Goal: Transaction & Acquisition: Purchase product/service

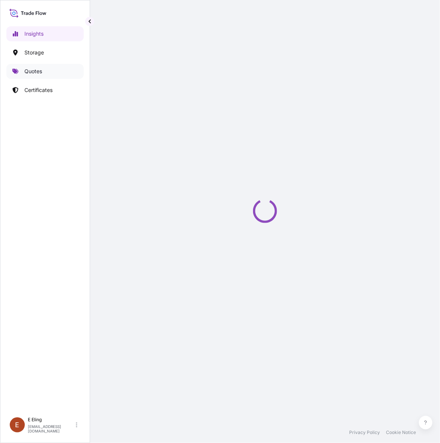
select select "2025"
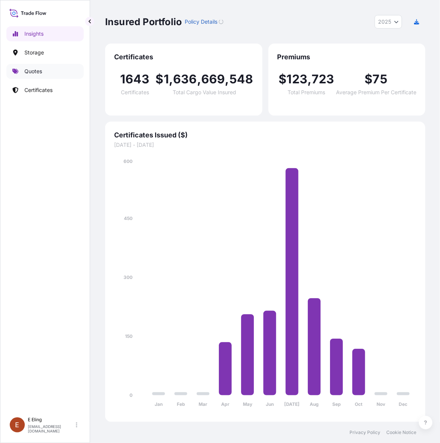
click at [34, 72] on p "Quotes" at bounding box center [33, 72] width 18 height 8
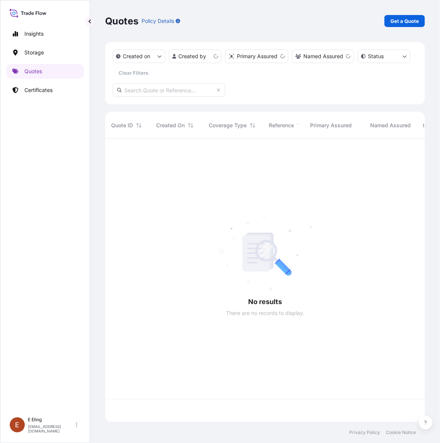
scroll to position [280, 313]
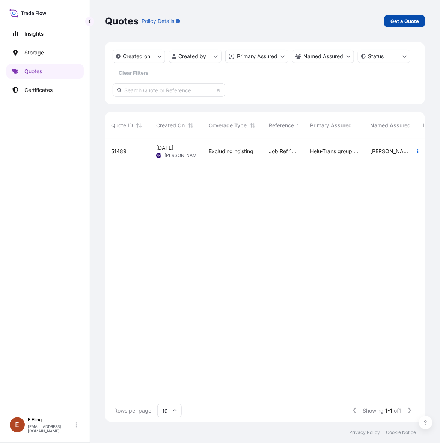
click at [395, 26] on link "Get a Quote" at bounding box center [405, 21] width 41 height 12
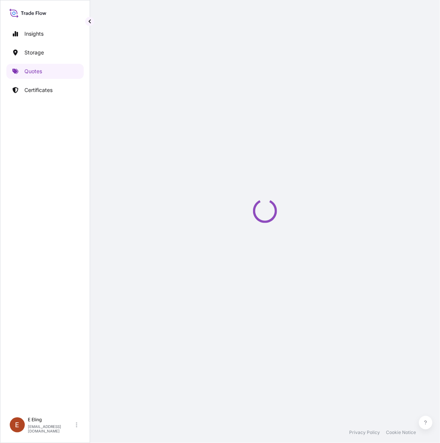
select select "AIR"
select select "27"
select select "Transit"
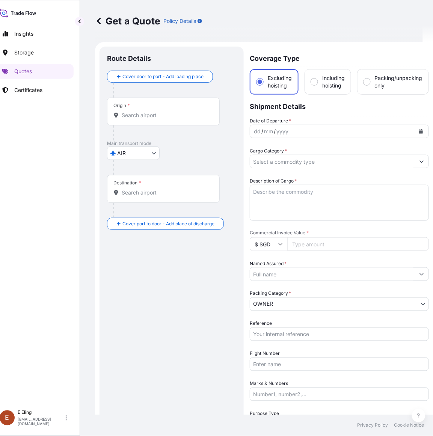
scroll to position [12, 0]
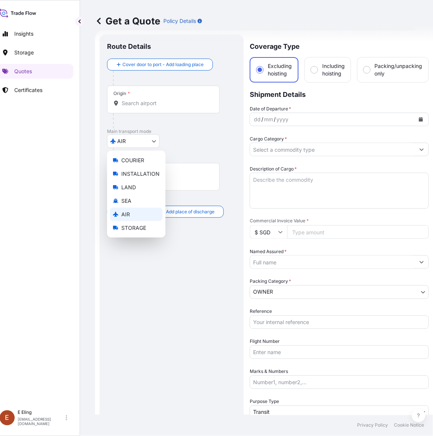
click at [145, 136] on body "Insights Storage Quotes Certificates E E Eling eeling@helutrans.com Get a Quote…" at bounding box center [203, 218] width 426 height 436
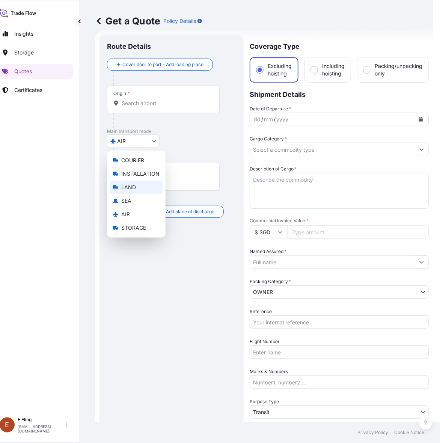
click at [130, 185] on span "LAND" at bounding box center [128, 188] width 15 height 8
select select "LAND"
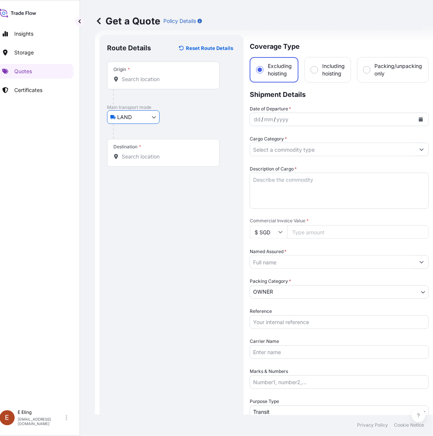
click at [316, 68] on input "Including hoisting" at bounding box center [314, 70] width 7 height 7
radio input "true"
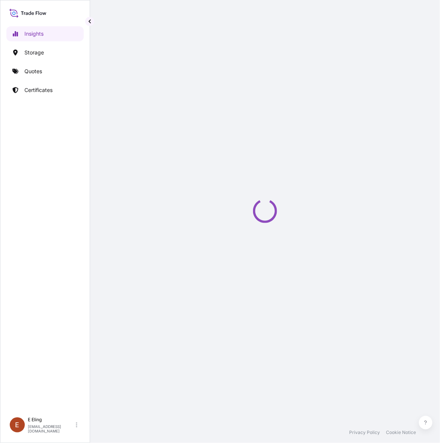
select select "2025"
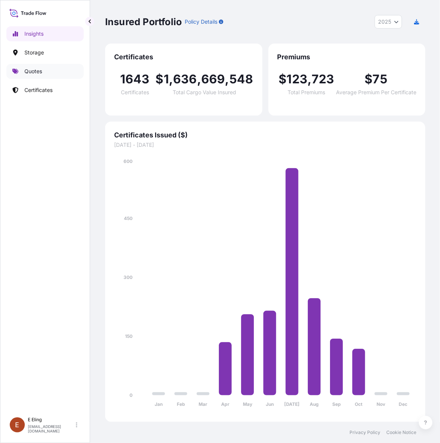
click at [29, 70] on p "Quotes" at bounding box center [33, 72] width 18 height 8
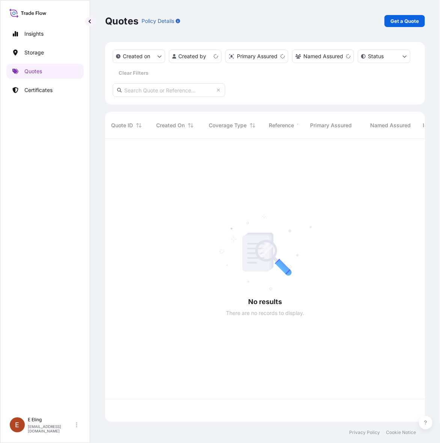
scroll to position [280, 313]
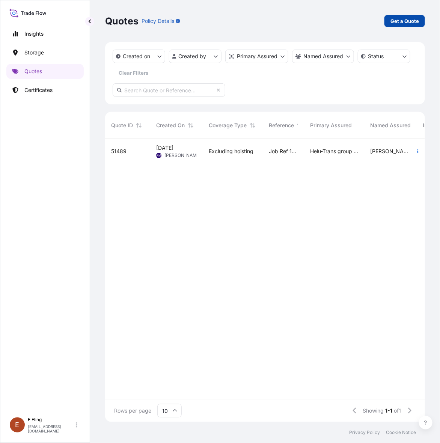
click at [396, 20] on p "Get a Quote" at bounding box center [405, 21] width 29 height 8
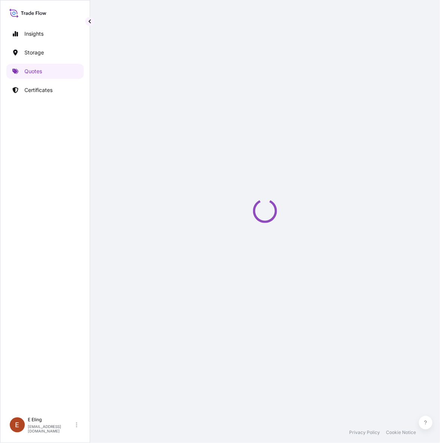
select select "AIR"
select select "27"
select select "Transit"
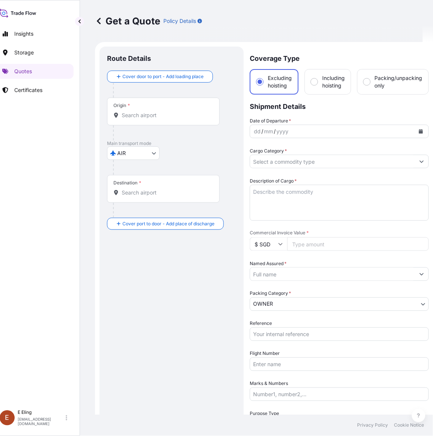
scroll to position [12, 0]
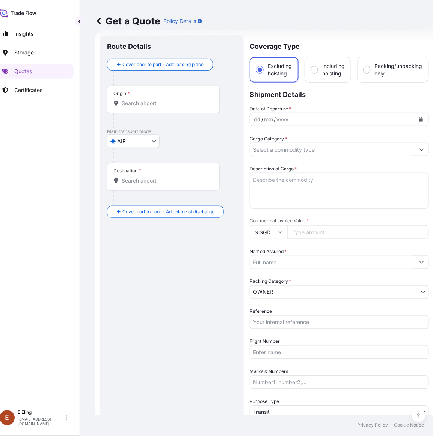
click at [150, 144] on body "Insights Storage Quotes Certificates E E Eling eeling@helutrans.com Get a Quote…" at bounding box center [206, 218] width 433 height 436
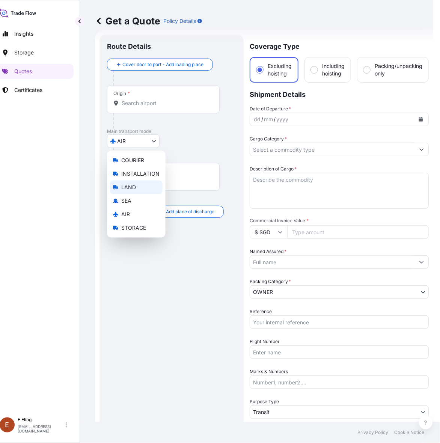
click at [130, 184] on span "LAND" at bounding box center [128, 188] width 15 height 8
select select "LAND"
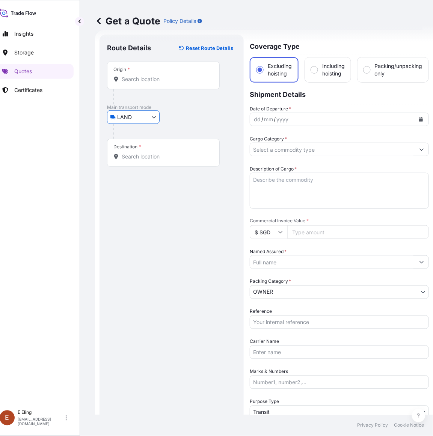
click at [318, 80] on div "Including hoisting" at bounding box center [328, 70] width 47 height 26
radio input "false"
radio input "true"
click at [162, 77] on input "Origin *" at bounding box center [166, 80] width 89 height 8
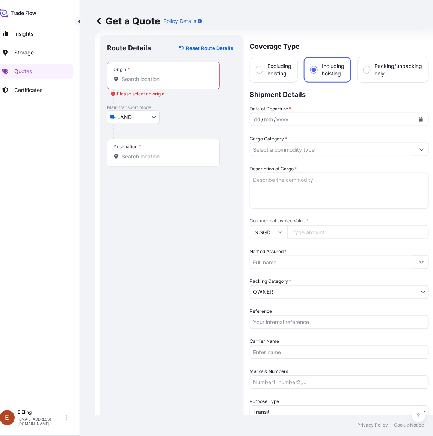
click at [153, 81] on input "Origin * Please select an origin" at bounding box center [166, 80] width 89 height 8
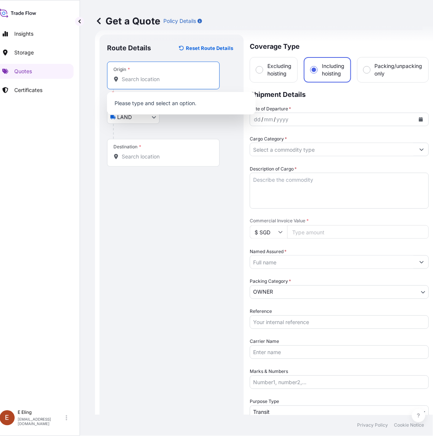
paste input "21 Cornwall Gardens Singapore 269646"
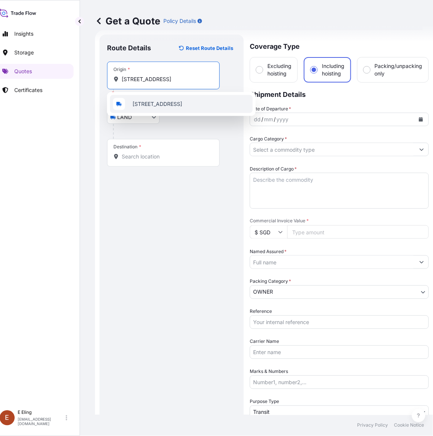
click at [161, 105] on span "21 Cornwall Gardens, Singapore 269646, Singapore" at bounding box center [158, 104] width 50 height 8
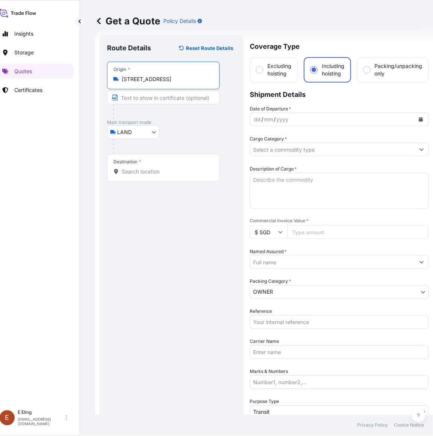
type input "21 Cornwall Gardens, Singapore 269646, Singapore"
click at [126, 179] on div "Destination *" at bounding box center [163, 168] width 113 height 28
click at [126, 175] on input "Destination *" at bounding box center [166, 172] width 89 height 8
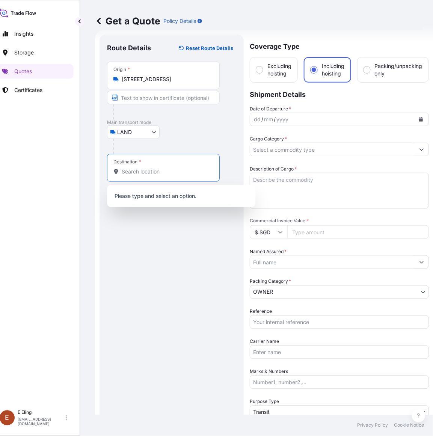
paste input "24 Benoi Sector, Singapore 629857"
click at [138, 197] on b "24 Benoi Sector, Singapore 629857" at bounding box center [158, 197] width 51 height 6
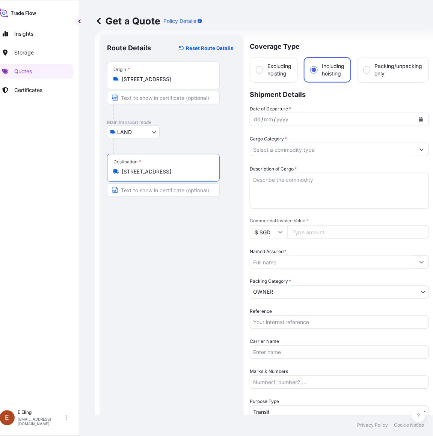
type input "24 Benoi Sector, Singapore 629857, Singapore"
click at [423, 115] on button "Calendar" at bounding box center [421, 119] width 12 height 12
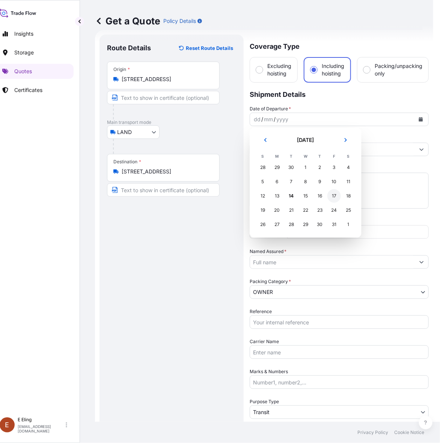
click at [333, 196] on div "17" at bounding box center [335, 196] width 14 height 14
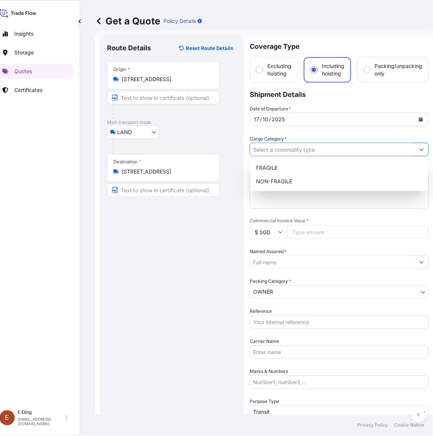
click at [283, 148] on input "Cargo Category *" at bounding box center [332, 150] width 165 height 14
click at [292, 182] on div "NON-FRAGILE" at bounding box center [339, 182] width 172 height 14
type input "NON-FRAGILE"
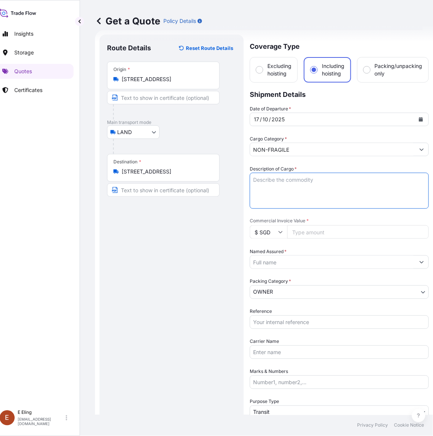
click at [276, 185] on textarea "Description of Cargo *" at bounding box center [339, 191] width 179 height 36
type textarea "i"
type textarea "I"
drag, startPoint x: 155, startPoint y: 249, endPoint x: 147, endPoint y: 215, distance: 35.5
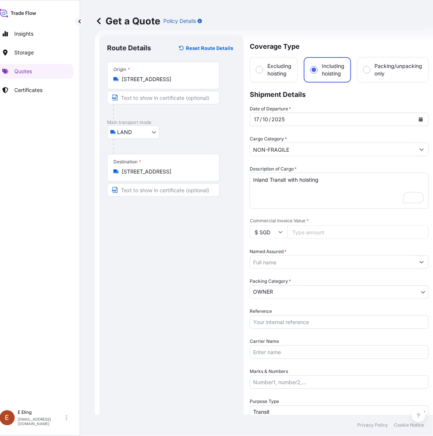
click at [155, 239] on div "Route Details Reset Route Details Place of loading Road / Inland Road / Inland …" at bounding box center [171, 270] width 129 height 456
drag, startPoint x: 346, startPoint y: 172, endPoint x: 346, endPoint y: 179, distance: 7.2
click at [346, 173] on textarea "Inland Transit with hoisting" at bounding box center [339, 191] width 179 height 36
click at [265, 190] on textarea "Inland Transit with hoisting -" at bounding box center [339, 191] width 179 height 36
paste textarea "Botero Sculpture"
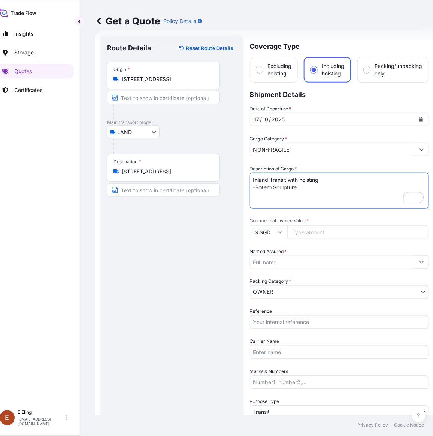
type textarea "Inland Transit with hoisting -Botero Sculpture"
click at [310, 233] on input "Commercial Invoice Value *" at bounding box center [358, 232] width 142 height 14
click at [328, 230] on input "Commercial Invoice Value *" at bounding box center [358, 232] width 142 height 14
paste input "1000000"
type input "1000000"
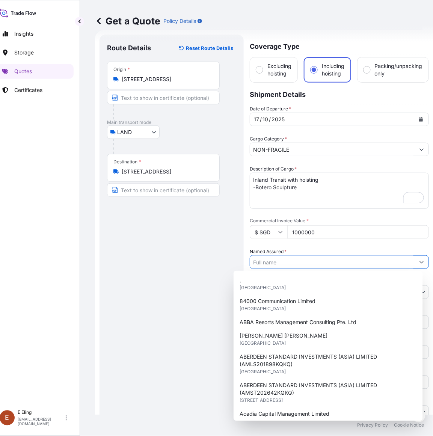
click at [303, 262] on input "Named Assured *" at bounding box center [332, 263] width 165 height 14
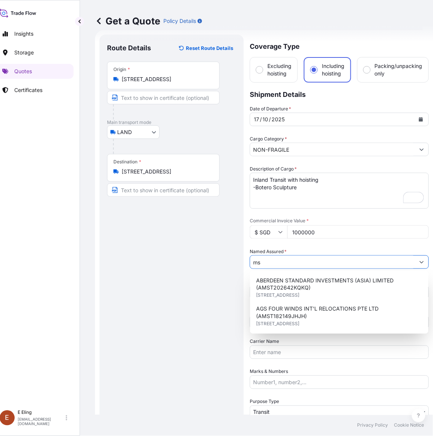
type input "m"
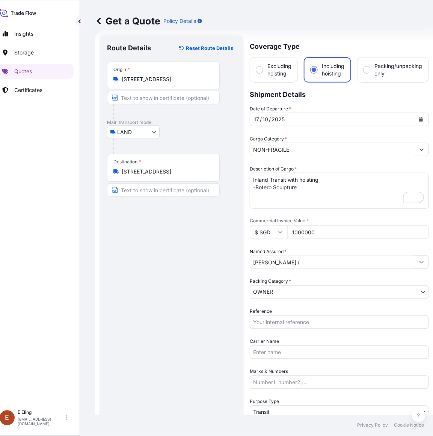
click at [318, 266] on input "MS. JANET TANAGA (" at bounding box center [332, 263] width 165 height 14
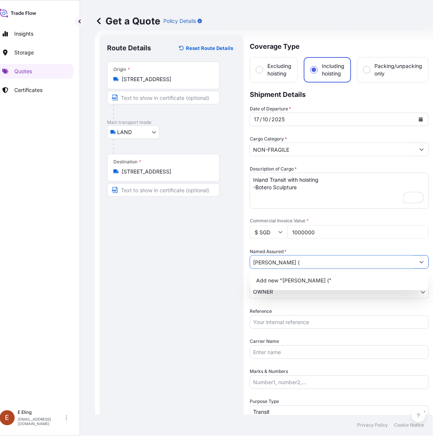
paste input "AMLS253961LGLG"
type input "MS. JANET TANAGA (AMLS253961LGLG)"
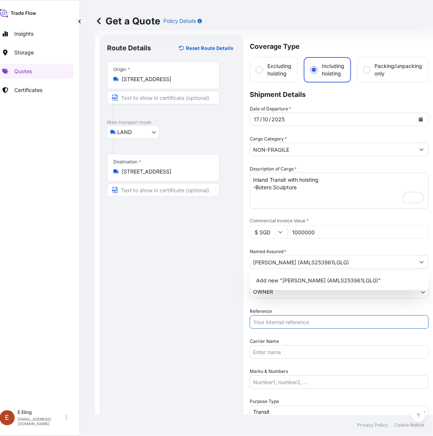
click at [283, 318] on input "Reference" at bounding box center [339, 323] width 179 height 14
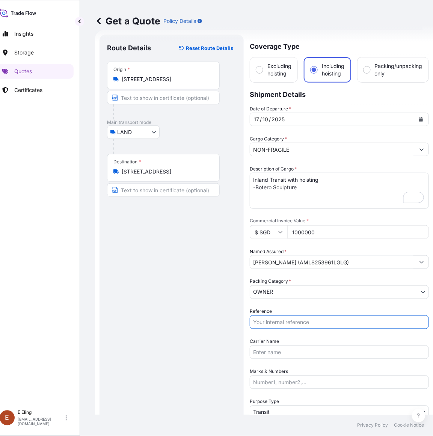
paste input "AMLS253961LGLG"
type input "AMLS253961LGLG"
click at [286, 349] on input "Carrier Name" at bounding box center [339, 353] width 179 height 14
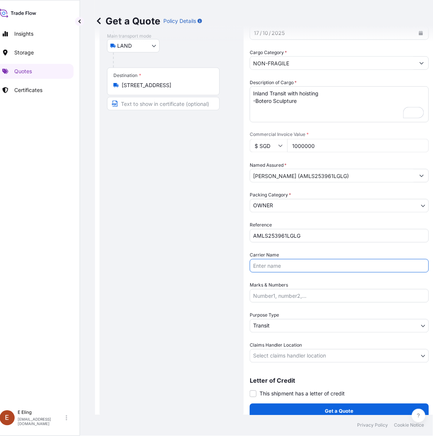
scroll to position [0, 0]
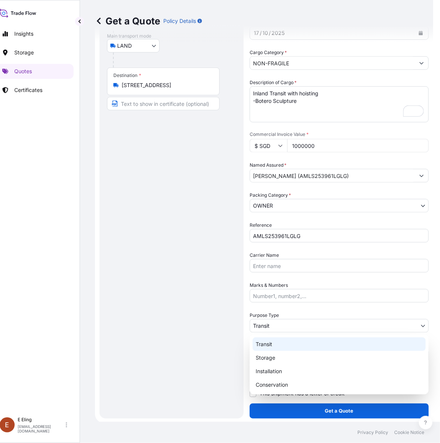
click at [267, 321] on body "1 option available. 0 options available. 1 option available. Insights Storage Q…" at bounding box center [206, 221] width 433 height 443
click at [275, 348] on div "Transit" at bounding box center [339, 345] width 173 height 14
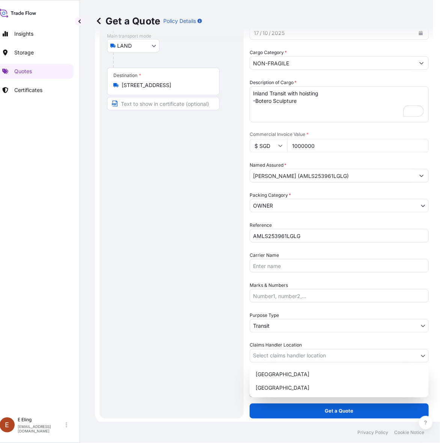
click at [275, 355] on body "1 option available. 0 options available. 1 option available. Insights Storage Q…" at bounding box center [206, 221] width 433 height 443
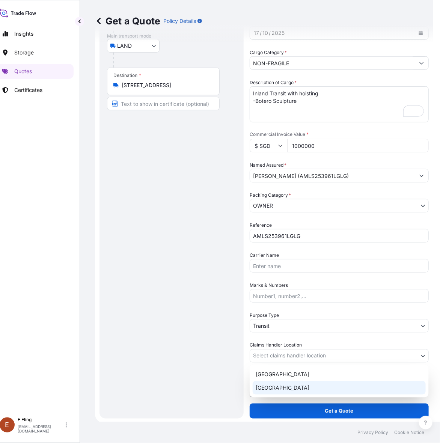
click at [277, 386] on div "[GEOGRAPHIC_DATA]" at bounding box center [339, 388] width 173 height 14
select select "[GEOGRAPHIC_DATA]"
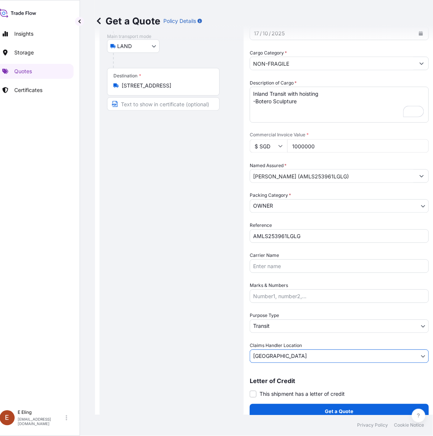
scroll to position [98, 0]
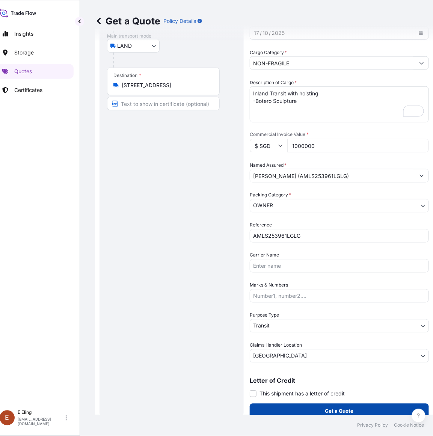
click at [343, 408] on p "Get a Quote" at bounding box center [339, 412] width 29 height 8
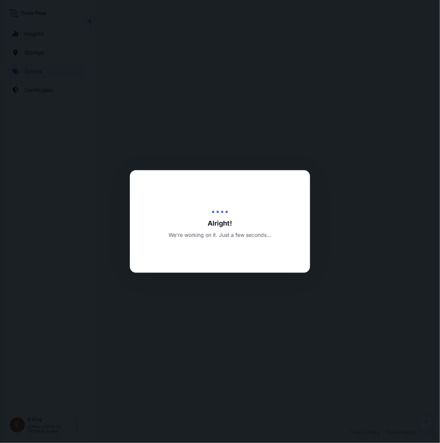
select select "LAND"
select select "Transit"
select select "[GEOGRAPHIC_DATA]"
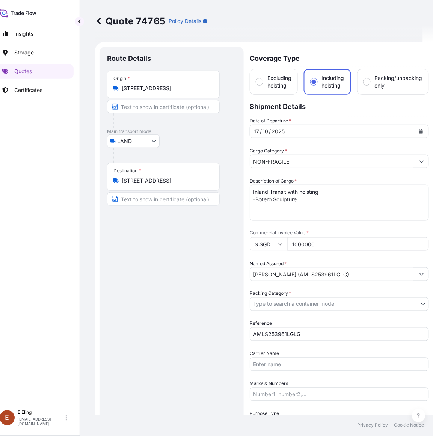
click at [292, 244] on input "1000000" at bounding box center [358, 245] width 142 height 14
click at [295, 244] on input "1000000" at bounding box center [358, 245] width 142 height 14
click at [303, 244] on input "1000000" at bounding box center [358, 245] width 142 height 14
click at [309, 302] on body "Insights Storage Quotes Certificates E E Eling eeling@helutrans.com Quote 74765…" at bounding box center [206, 218] width 433 height 436
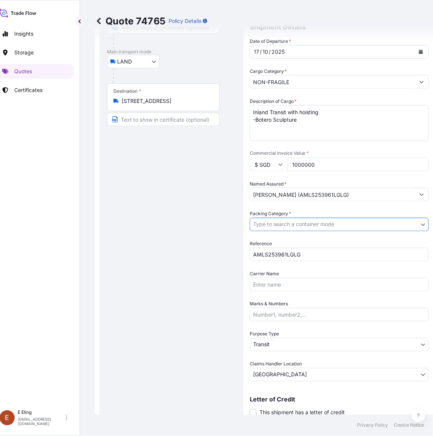
scroll to position [94, 0]
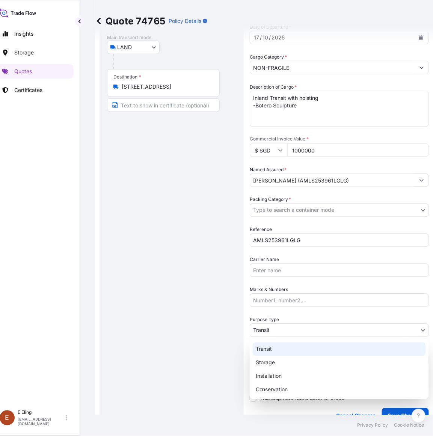
click at [279, 326] on body "Insights Storage Quotes Certificates E E Eling eeling@helutrans.com Quote 74765…" at bounding box center [203, 218] width 426 height 436
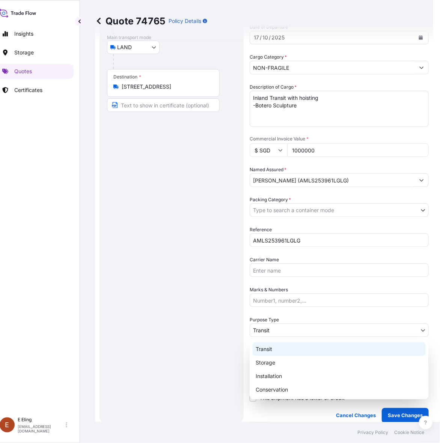
click at [281, 345] on div "Transit" at bounding box center [339, 350] width 173 height 14
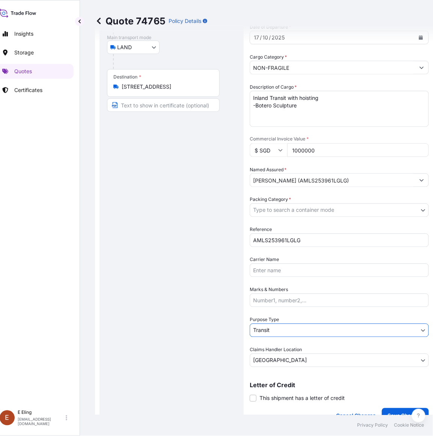
click at [286, 208] on body "Insights Storage Quotes Certificates E E Eling eeling@helutrans.com Quote 74765…" at bounding box center [206, 218] width 433 height 436
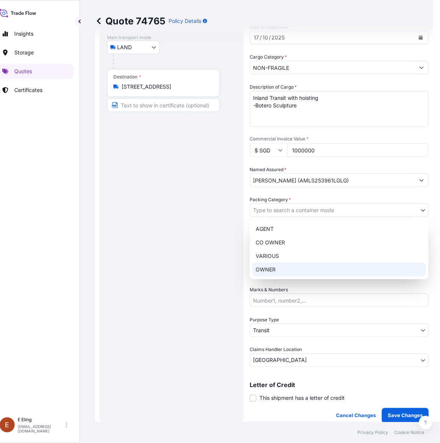
click at [276, 268] on div "OWNER" at bounding box center [339, 270] width 173 height 14
select select "27"
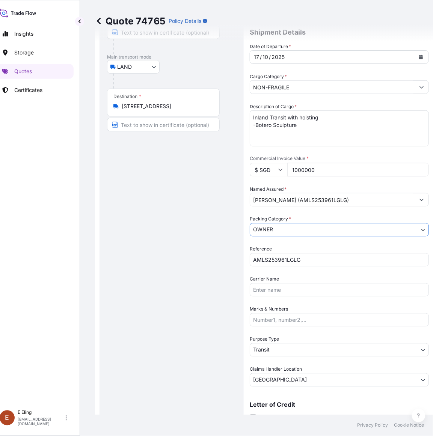
scroll to position [188, 0]
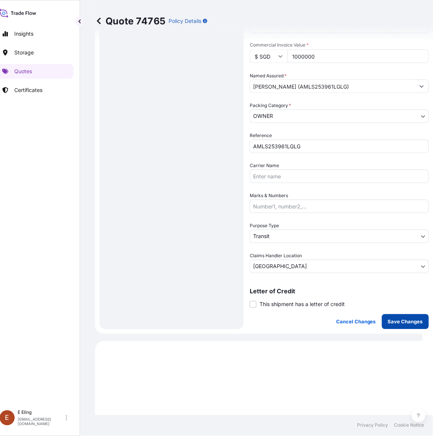
click at [398, 321] on p "Save Changes" at bounding box center [405, 322] width 35 height 8
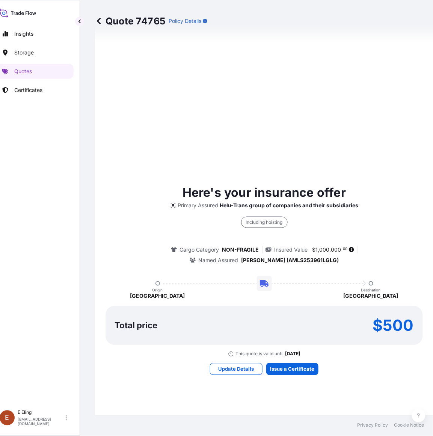
scroll to position [632, 0]
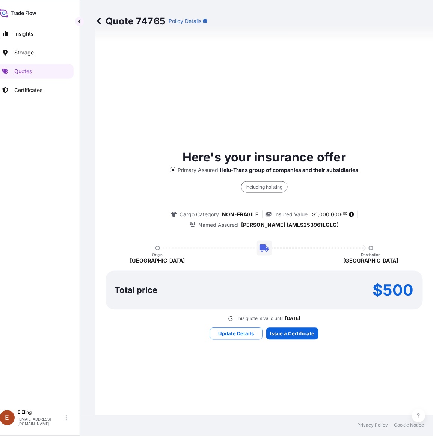
select select "LAND"
select select "Transit"
select select "[GEOGRAPHIC_DATA]"
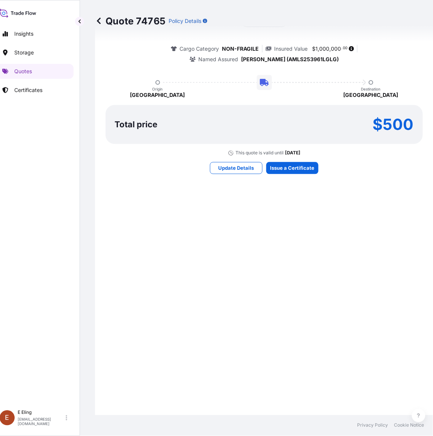
scroll to position [7, 10]
click at [301, 284] on div "Here's your insurance offer Primary Assured Helu-Trans group of companies and t…" at bounding box center [265, 79] width 318 height 672
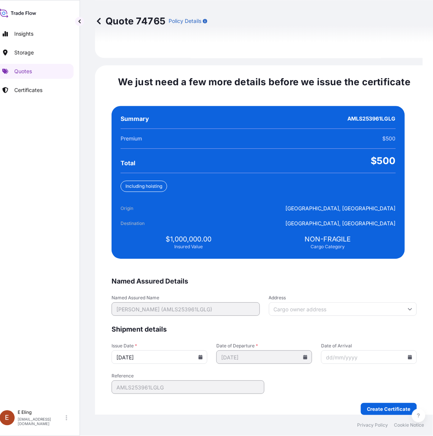
scroll to position [1534, 0]
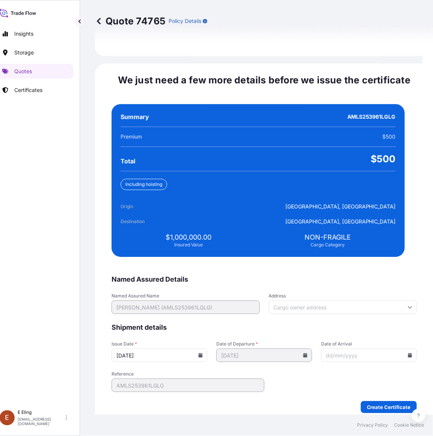
click at [203, 353] on icon at bounding box center [201, 355] width 4 height 5
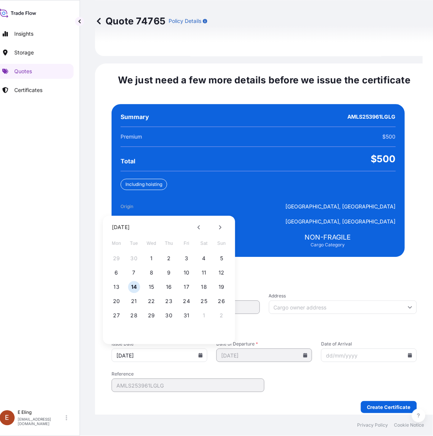
click at [203, 353] on icon at bounding box center [201, 355] width 4 height 5
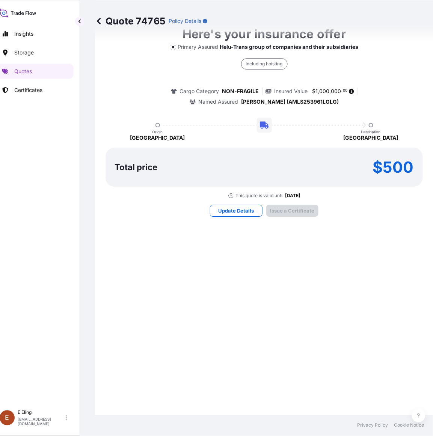
scroll to position [923, 0]
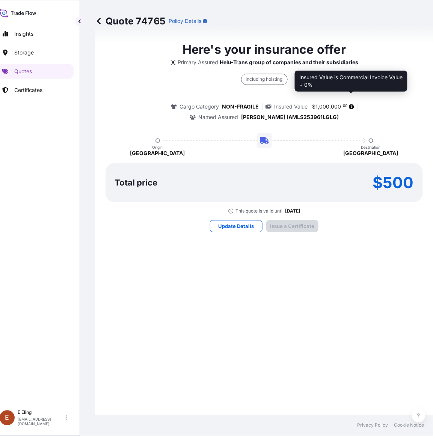
click at [351, 104] on icon at bounding box center [351, 106] width 5 height 5
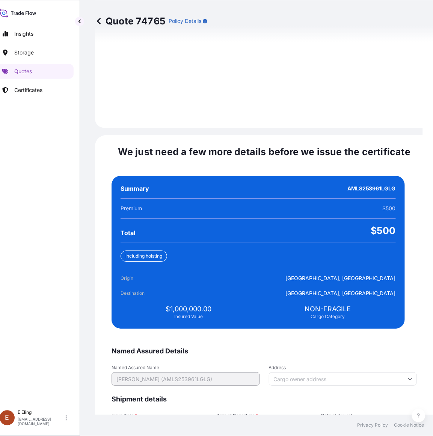
scroll to position [1534, 0]
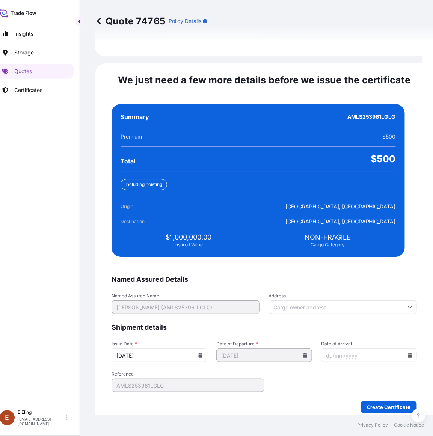
click at [245, 213] on div "Named Assured Details Named Assured Name MS. JANET TANAGA (AMLS253961LGLG) Addr…" at bounding box center [265, 258] width 306 height 309
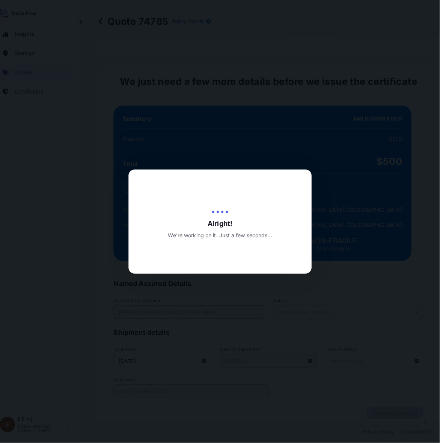
scroll to position [0, 10]
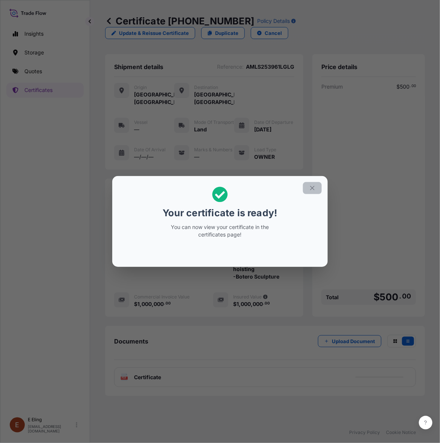
click at [315, 185] on icon "button" at bounding box center [312, 188] width 7 height 7
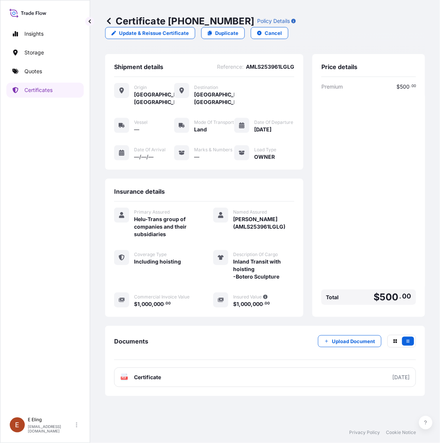
click at [380, 262] on div "Premium $ 500 . 00 Total $ 500 . 00" at bounding box center [369, 195] width 95 height 225
click at [352, 269] on div "Premium $ 500 . 00 Total $ 500 . 00" at bounding box center [369, 195] width 95 height 225
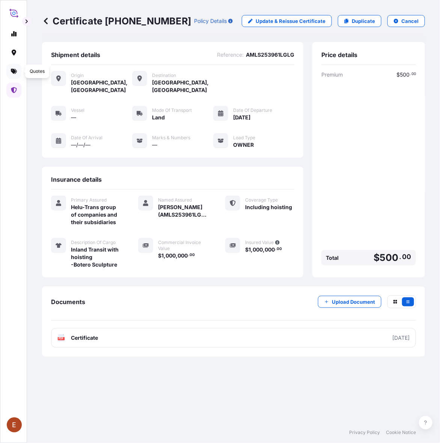
click at [16, 68] on icon at bounding box center [14, 71] width 6 height 6
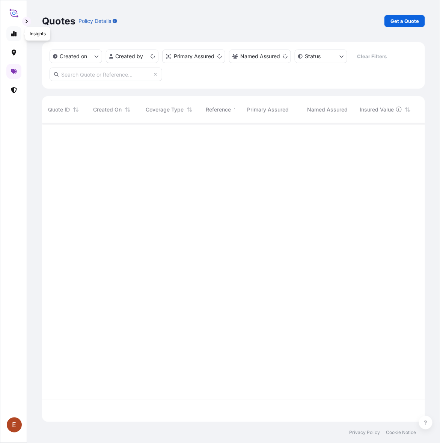
scroll to position [296, 377]
click at [8, 35] on link at bounding box center [13, 33] width 15 height 15
select select "2025"
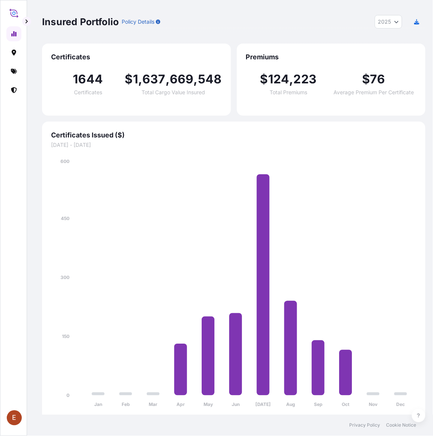
click at [399, 20] on icon "Year Selector" at bounding box center [397, 22] width 5 height 5
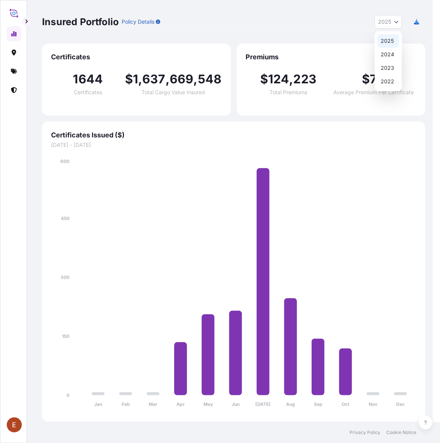
click at [393, 38] on div "2025" at bounding box center [388, 41] width 21 height 14
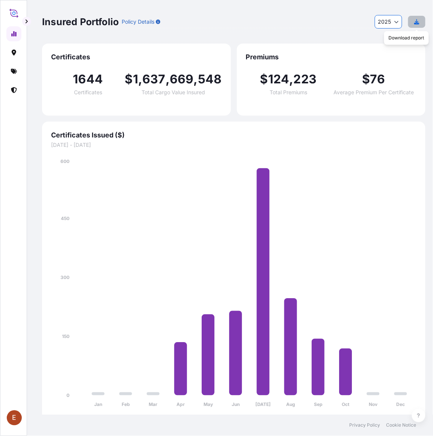
click at [415, 21] on icon "button" at bounding box center [417, 21] width 5 height 5
click at [13, 83] on link at bounding box center [13, 90] width 15 height 15
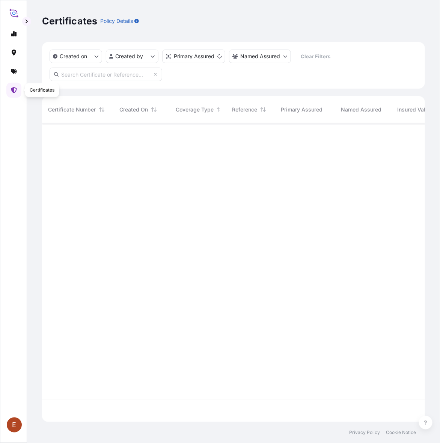
scroll to position [296, 377]
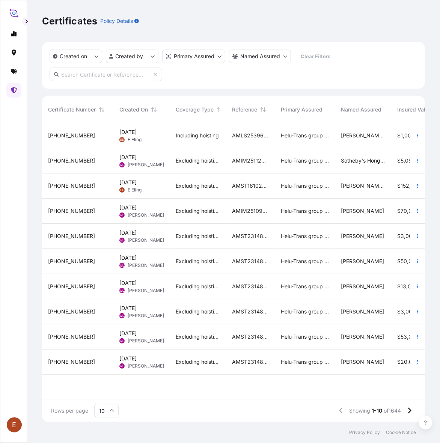
click at [152, 142] on div "14 Oct 2025 EE E Eling" at bounding box center [142, 136] width 44 height 14
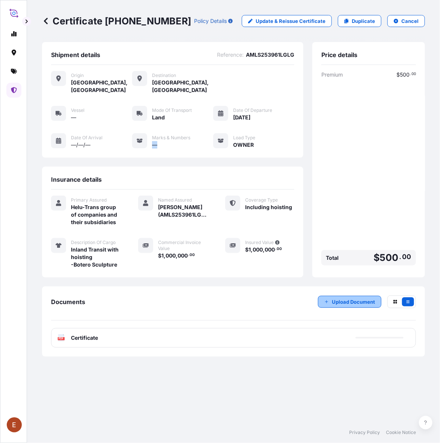
click at [348, 298] on p "Upload Document" at bounding box center [353, 302] width 43 height 8
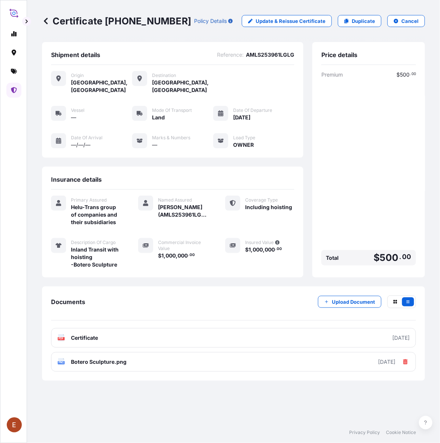
click at [200, 157] on div "Shipment details Reference : AMLS253961LGLG Origin Singapore, Singapore Destina…" at bounding box center [173, 160] width 262 height 236
drag, startPoint x: 159, startPoint y: 198, endPoint x: 209, endPoint y: 213, distance: 52.8
click at [209, 213] on div "Primary Assured Helu-Trans group of companies and their subsidiaries Named Assu…" at bounding box center [173, 232] width 244 height 73
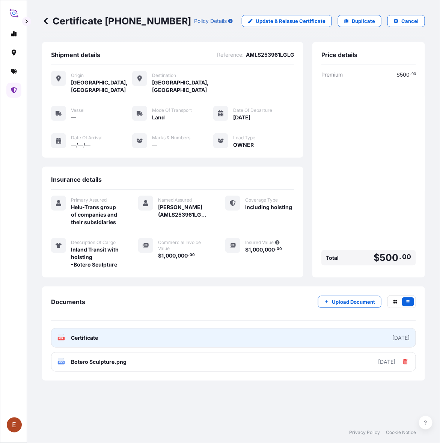
copy span "MS. JANET TANAGA (AMLS253961LGLG)"
click at [160, 334] on link "PDF Certificate 2025-10-14" at bounding box center [233, 338] width 365 height 20
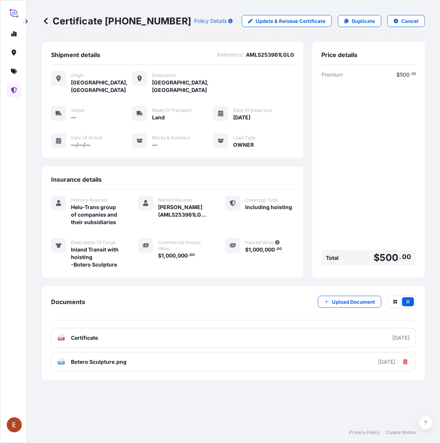
click at [20, 91] on link at bounding box center [13, 90] width 15 height 15
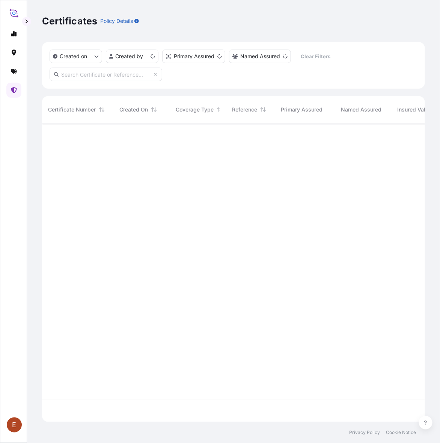
scroll to position [296, 377]
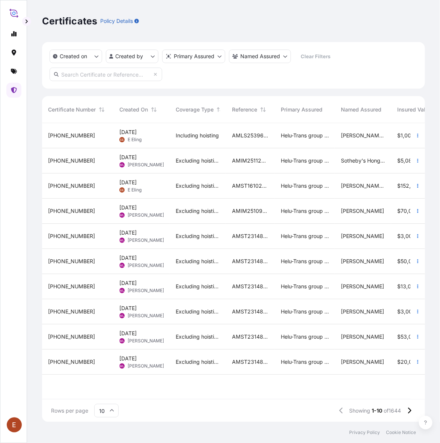
click at [119, 73] on input "text" at bounding box center [106, 75] width 113 height 14
paste input "AMST223549INZJ"
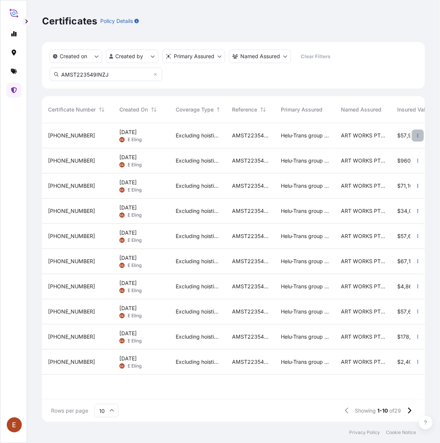
type input "AMST223549INZJ"
click at [418, 135] on icon "button" at bounding box center [418, 135] width 5 height 5
click at [398, 134] on link "Duplicate quote" at bounding box center [378, 137] width 70 height 12
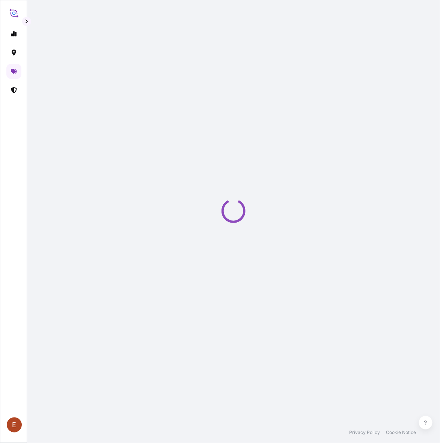
select select "STORAGE"
select select "Storage"
select select "[GEOGRAPHIC_DATA]"
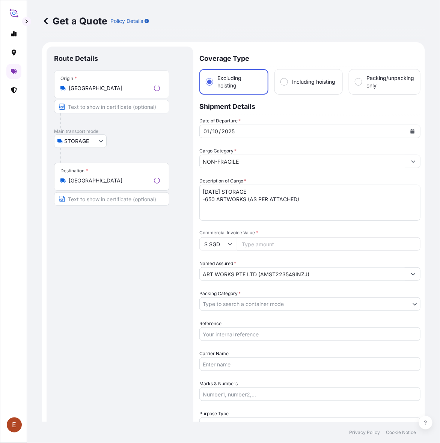
scroll to position [12, 0]
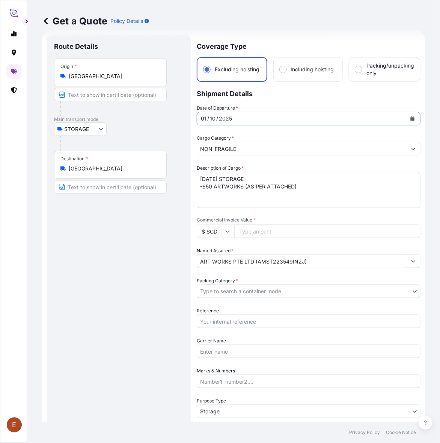
click at [411, 118] on icon "Calendar" at bounding box center [413, 118] width 5 height 5
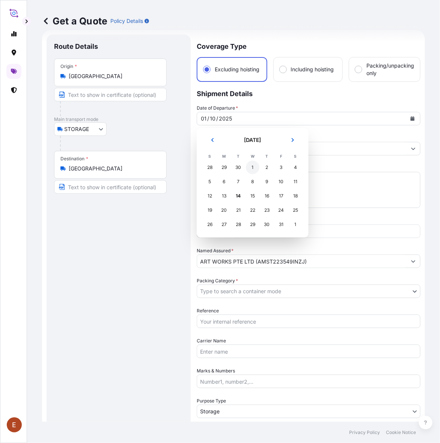
click at [255, 167] on div "1" at bounding box center [253, 168] width 14 height 14
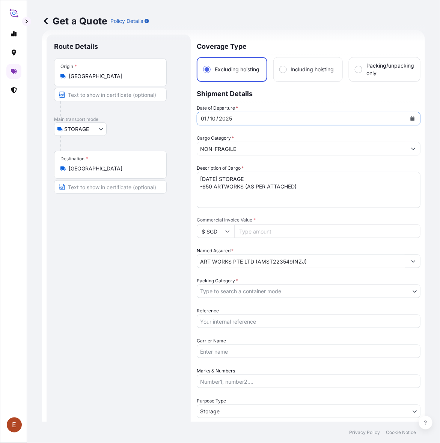
click at [203, 179] on textarea "OCT25 STORAGE -650 ARTWORKS (AS PER ATTACHED)" at bounding box center [309, 190] width 224 height 36
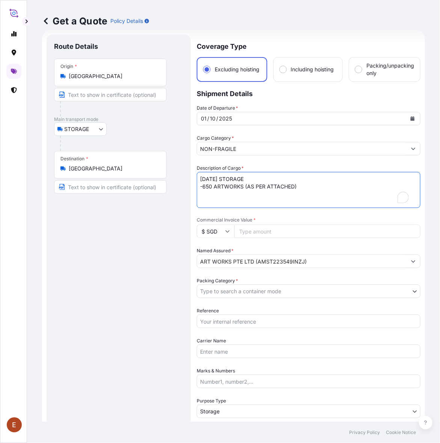
click at [202, 180] on textarea "OCT25 STORAGE -650 ARTWORKS (AS PER ATTACHED)" at bounding box center [309, 190] width 224 height 36
type textarea "1-31 OCT25 STORAGE -650 ARTWORKS (AS PER ATTACHED)"
click at [277, 237] on input "Commercial Invoice Value *" at bounding box center [327, 232] width 186 height 14
paste input "1255168.00"
type input "1255168.00"
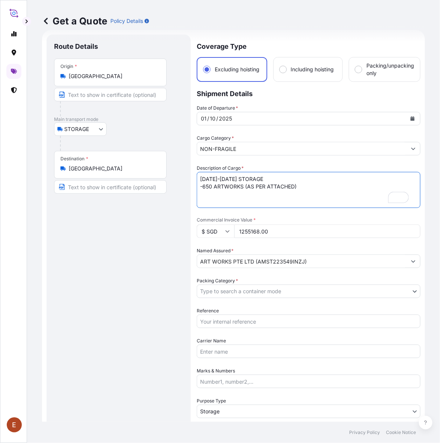
drag, startPoint x: 202, startPoint y: 187, endPoint x: 211, endPoint y: 183, distance: 10.1
click at [212, 187] on textarea "OCT25 STORAGE -650 ARTWORKS (AS PER ATTACHED)" at bounding box center [309, 190] width 224 height 36
type textarea "1-31 OCT25 STORAGE -12 ARTWORKS (AS PER ATTACHED)"
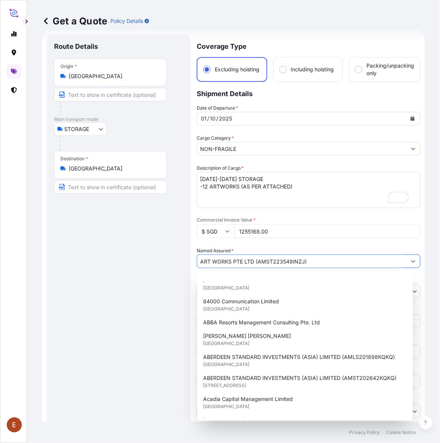
drag, startPoint x: 258, startPoint y: 262, endPoint x: 304, endPoint y: 264, distance: 45.9
click at [304, 264] on input "ART WORKS PTE LTD (AMST223549INZJ)" at bounding box center [302, 262] width 210 height 14
click at [148, 293] on div "Route Details Place of loading Road / [GEOGRAPHIC_DATA] / Inland Origin * [GEOG…" at bounding box center [118, 298] width 129 height 512
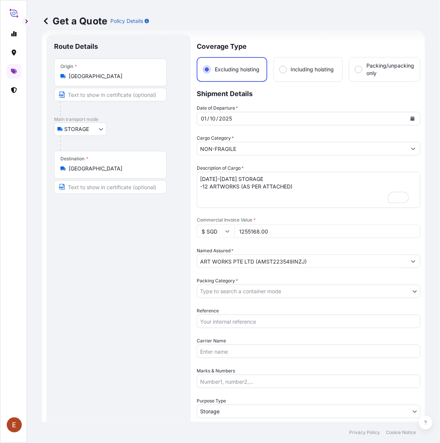
click at [228, 321] on input "Reference" at bounding box center [309, 322] width 224 height 14
paste input "AMST223549INZJ"
type input "AMST223549INZJ"
click at [242, 291] on body "15 options available. E Get a Quote Policy Details Route Details Place of loadi…" at bounding box center [220, 221] width 440 height 443
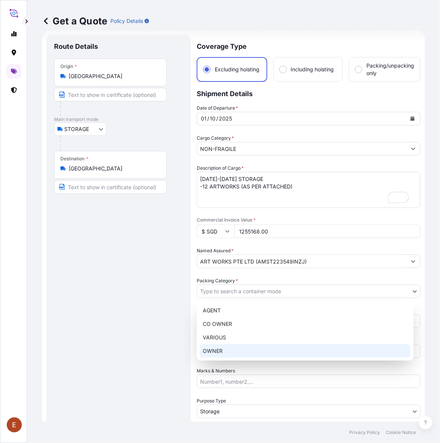
click at [232, 347] on div "OWNER" at bounding box center [305, 352] width 211 height 14
select select "27"
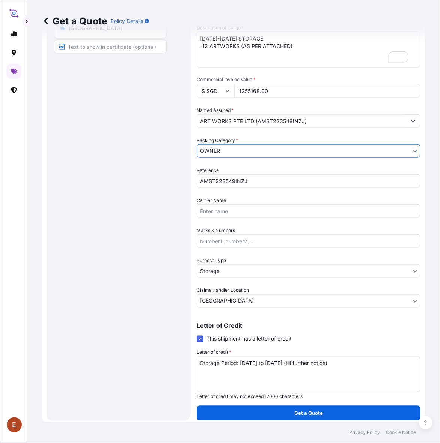
scroll to position [156, 0]
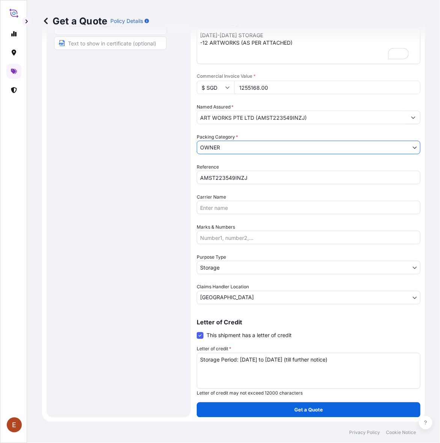
drag, startPoint x: 250, startPoint y: 355, endPoint x: 256, endPoint y: 361, distance: 8.5
click at [251, 357] on textarea "Storage Period: 01 Oct 2025 to 31 Oct 2025 (till further notice)" at bounding box center [309, 371] width 224 height 36
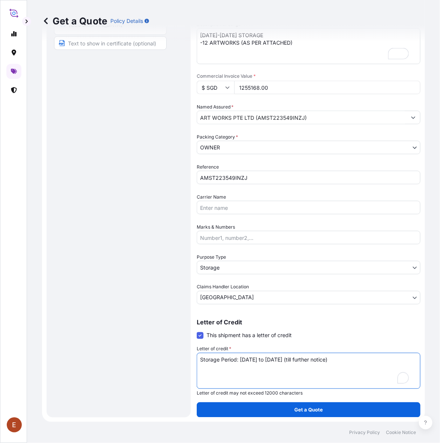
click at [258, 361] on textarea "Storage Period: 01 Oct 2025 to 31 Oct 2025 (till further notice)" at bounding box center [309, 371] width 224 height 36
click at [258, 362] on textarea "Storage Period: 01 Oct 2025 to 31 Oct 2025 (till further notice)" at bounding box center [309, 371] width 224 height 36
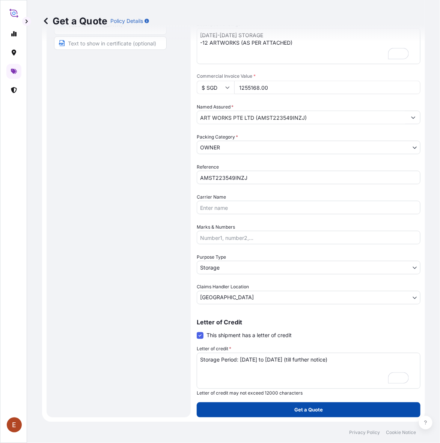
click at [290, 410] on button "Get a Quote" at bounding box center [309, 410] width 224 height 15
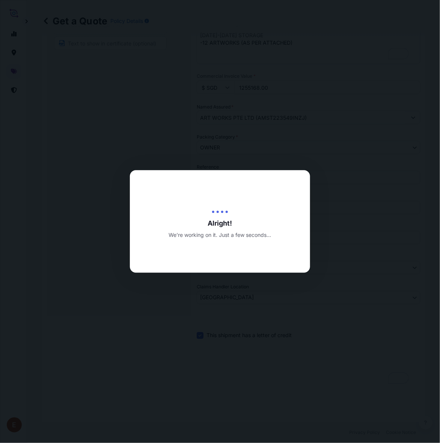
type input "[DATE]"
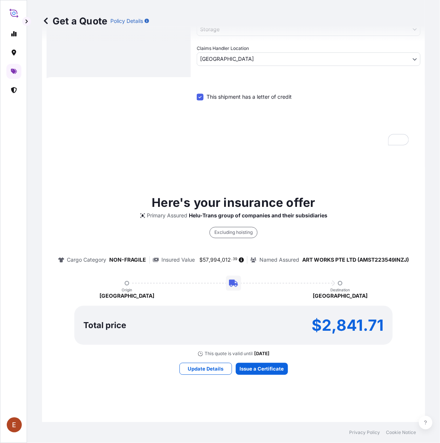
scroll to position [434, 0]
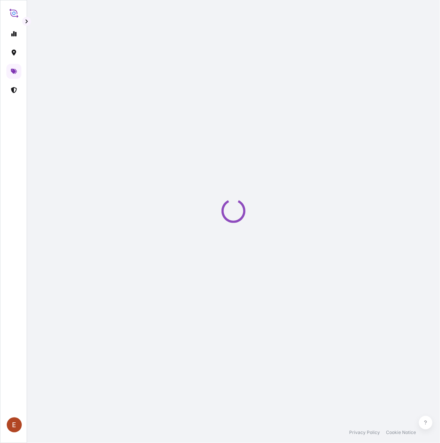
select select "STORAGE"
select select "Transit"
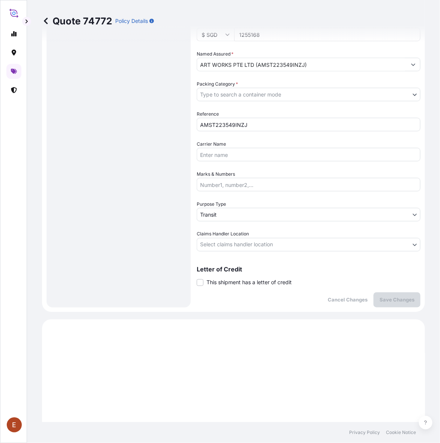
click at [244, 283] on span "This shipment has a letter of credit" at bounding box center [249, 283] width 85 height 8
click at [197, 279] on input "This shipment has a letter of credit" at bounding box center [197, 279] width 0 height 0
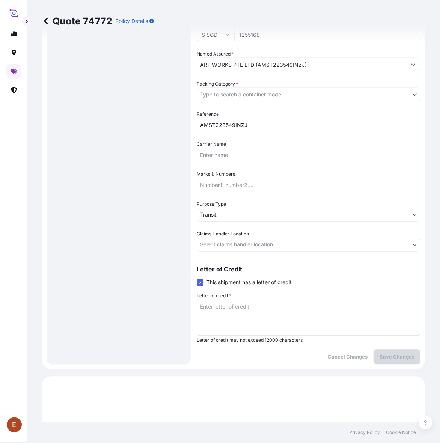
click at [244, 304] on textarea "Letter of credit *" at bounding box center [309, 318] width 224 height 36
paste textarea "Storage Period: 01 Oct 2025 to 31 Oct 2025 (till further notice)"
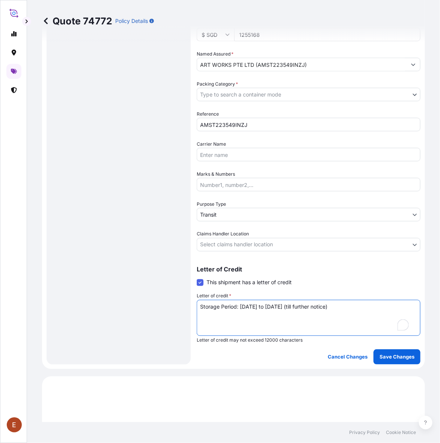
type textarea "Storage Period: 01 Oct 2025 to 31 Oct 2025 (till further notice)"
click at [248, 241] on body "E Quote 74772 Policy Details Route Details Place of loading Road / Inland Road …" at bounding box center [220, 221] width 440 height 443
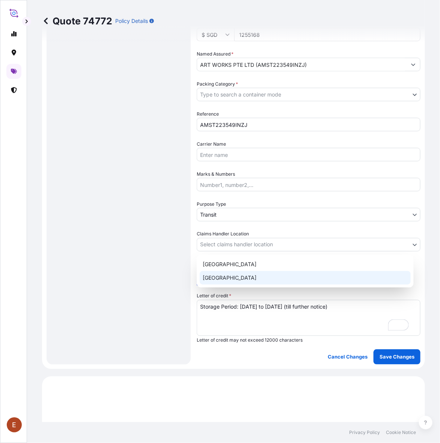
click at [233, 273] on div "[GEOGRAPHIC_DATA]" at bounding box center [305, 278] width 211 height 14
select select "[GEOGRAPHIC_DATA]"
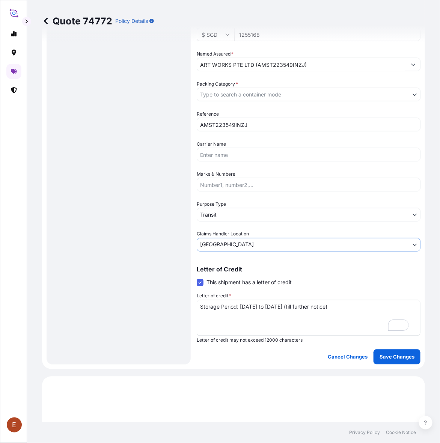
click at [227, 211] on body "E Quote 74772 Policy Details Route Details Place of loading Road / Inland Road …" at bounding box center [220, 221] width 440 height 443
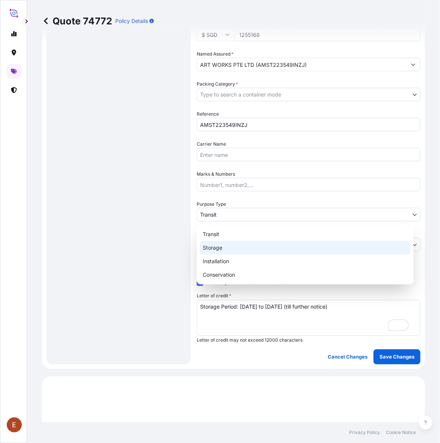
click at [221, 248] on div "Storage" at bounding box center [305, 248] width 211 height 14
select select "Storage"
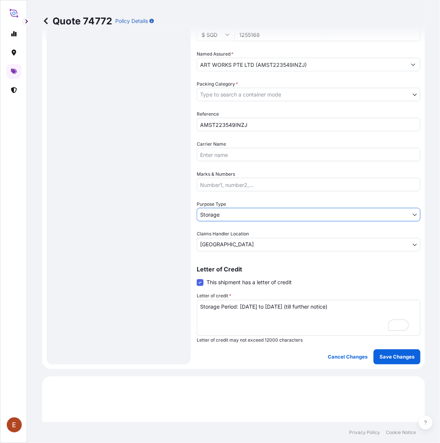
click at [253, 92] on body "E Quote 74772 Policy Details Route Details Place of loading Road / Inland Road …" at bounding box center [220, 221] width 440 height 443
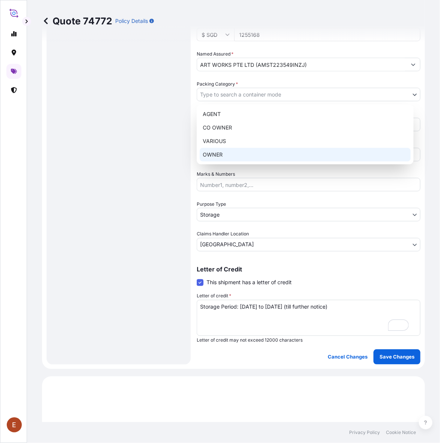
click at [244, 156] on div "OWNER" at bounding box center [305, 155] width 211 height 14
select select "27"
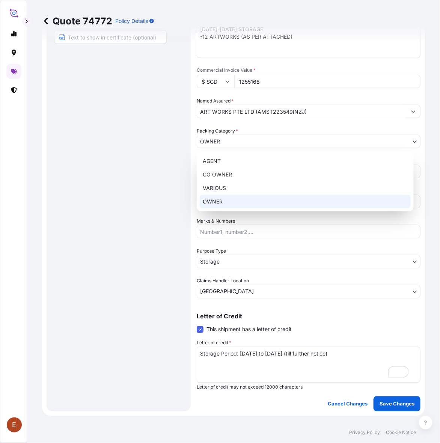
click at [250, 201] on div "OWNER" at bounding box center [305, 202] width 211 height 14
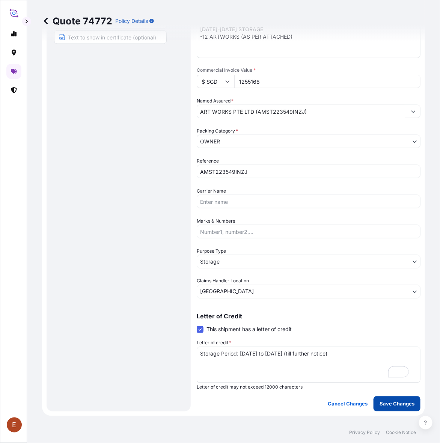
click at [392, 401] on p "Save Changes" at bounding box center [397, 405] width 35 height 8
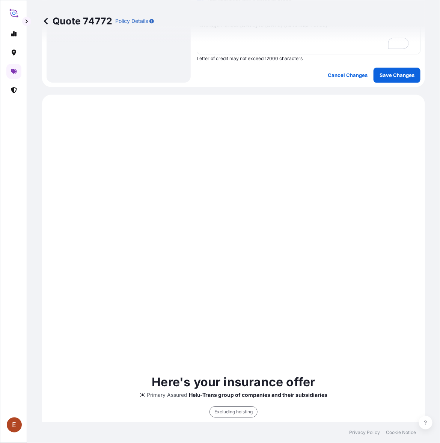
scroll to position [537, 0]
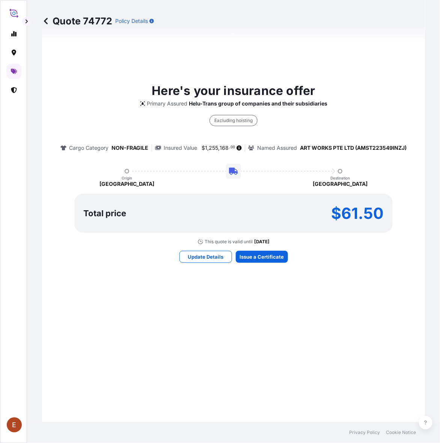
select select "STORAGE"
select select "Storage"
select select "[GEOGRAPHIC_DATA]"
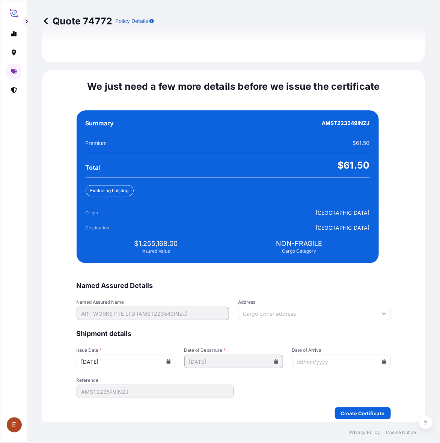
scroll to position [1638, 0]
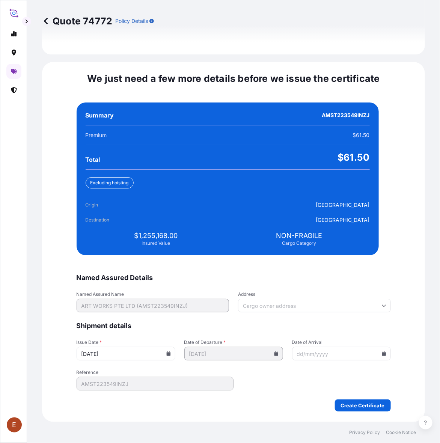
click at [170, 352] on icon at bounding box center [168, 354] width 5 height 5
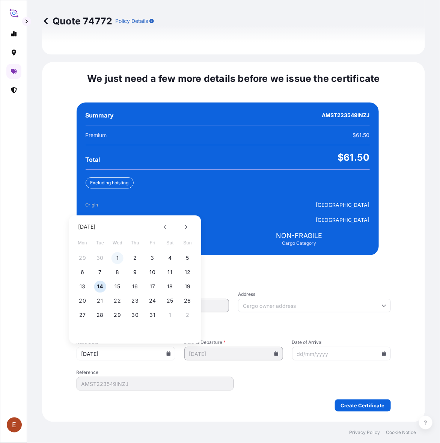
click at [116, 256] on button "1" at bounding box center [118, 259] width 12 height 12
type input "01/10/2025"
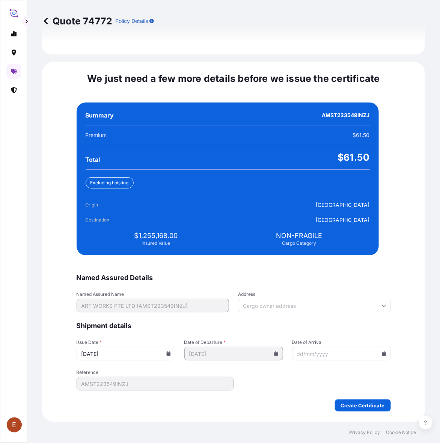
drag, startPoint x: 361, startPoint y: 349, endPoint x: 364, endPoint y: 353, distance: 4.6
click at [362, 350] on input "Date of Arrival" at bounding box center [341, 354] width 99 height 14
drag, startPoint x: 364, startPoint y: 353, endPoint x: 356, endPoint y: 348, distance: 8.9
click at [382, 353] on icon at bounding box center [384, 354] width 5 height 5
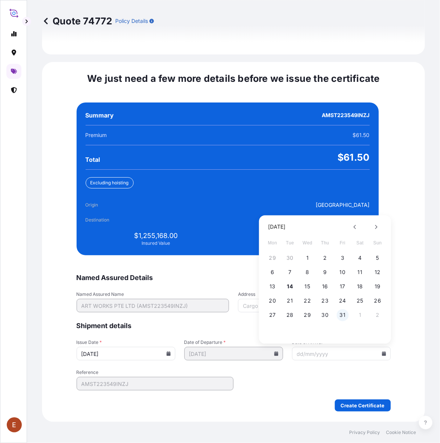
click at [346, 316] on button "31" at bounding box center [343, 316] width 12 height 12
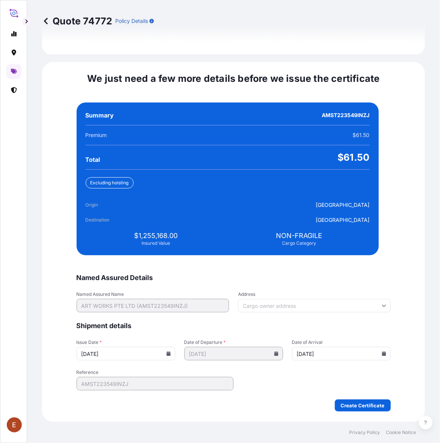
type input "[DATE]"
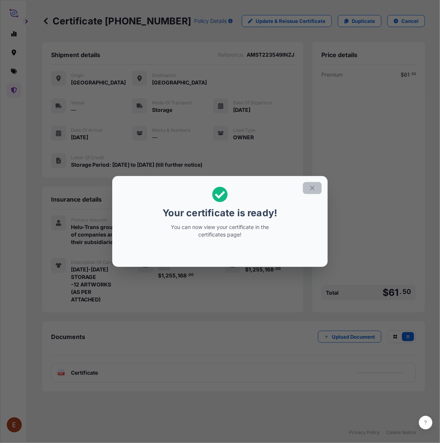
click at [312, 191] on icon "button" at bounding box center [312, 188] width 7 height 7
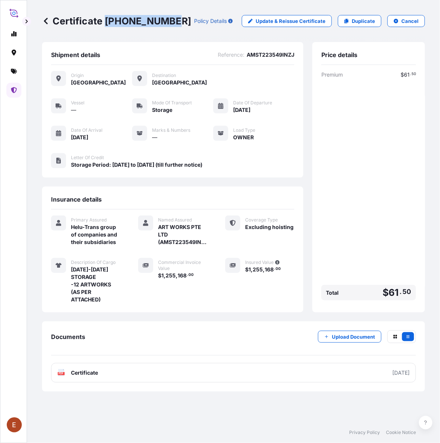
drag, startPoint x: 104, startPoint y: 20, endPoint x: 171, endPoint y: 23, distance: 67.0
click at [171, 23] on p "Certificate 31504-1664-1" at bounding box center [116, 21] width 149 height 12
copy p "31504-1664-1"
click at [384, 209] on div "Premium $ 61 . 50 Total $ 61 . 50" at bounding box center [369, 187] width 95 height 233
click at [340, 340] on button "Upload Document" at bounding box center [350, 337] width 64 height 12
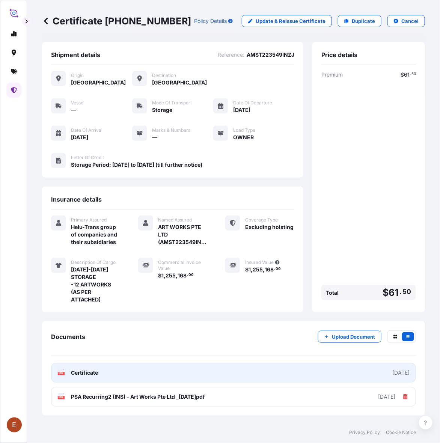
click at [175, 366] on link "PDF Certificate 2025-10-01" at bounding box center [233, 373] width 365 height 20
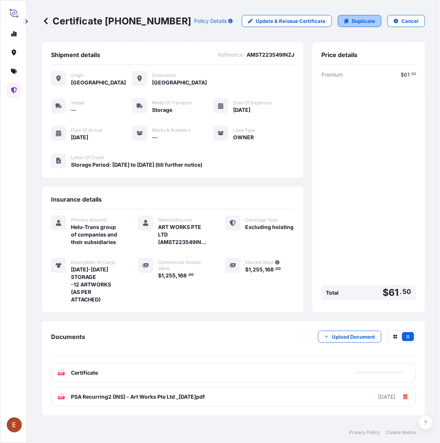
click at [364, 19] on p "Duplicate" at bounding box center [363, 21] width 23 height 8
select select "STORAGE"
select select "Storage"
select select "[GEOGRAPHIC_DATA]"
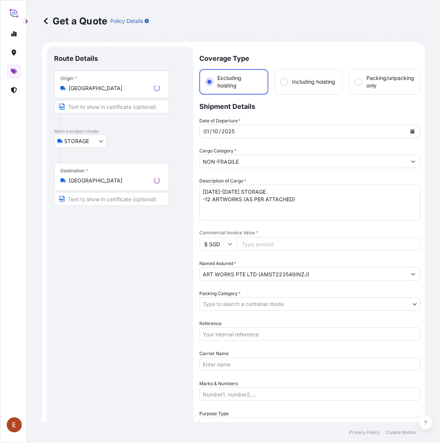
scroll to position [12, 0]
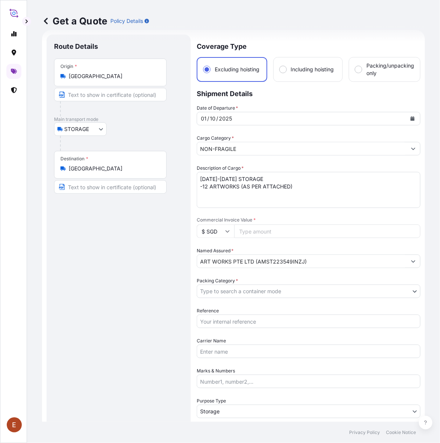
click at [408, 115] on button "Calendar" at bounding box center [413, 119] width 12 height 12
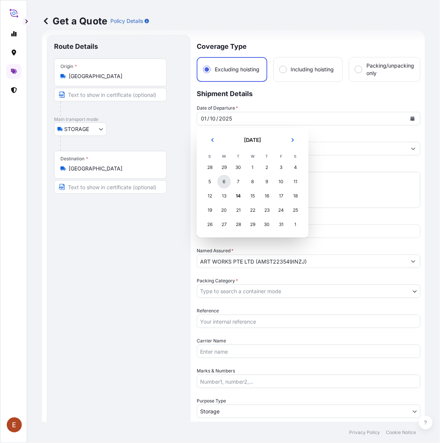
click at [222, 183] on div "6" at bounding box center [225, 182] width 14 height 14
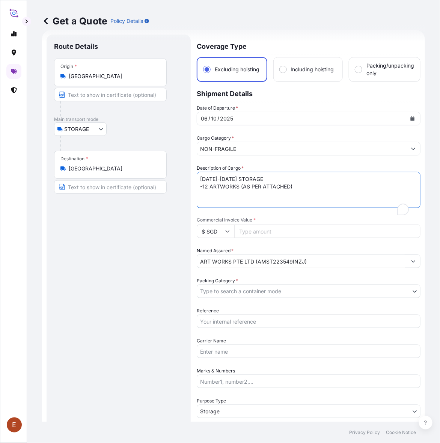
drag, startPoint x: 202, startPoint y: 177, endPoint x: 194, endPoint y: 177, distance: 7.9
click at [194, 177] on form "Route Details Place of loading Road / Inland Road / Inland Origin * Singapore M…" at bounding box center [233, 298] width 383 height 536
type textarea "[DATE]-[DATE] STORAGE -12 ARTWORKS (AS PER ATTACHED)"
click at [254, 233] on input "Commercial Invoice Value *" at bounding box center [327, 232] width 186 height 14
paste input "136630.00"
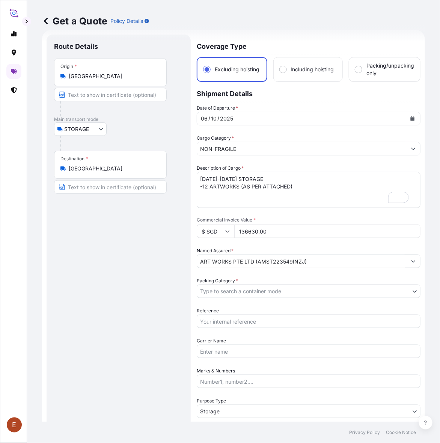
type input "136630.00"
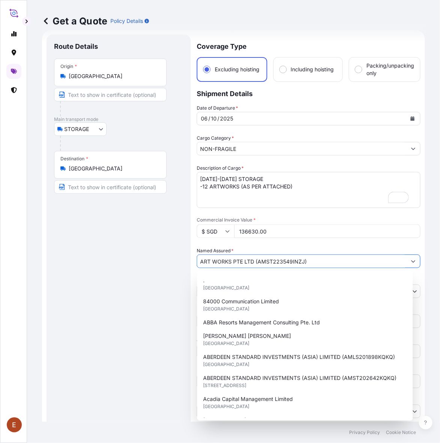
drag, startPoint x: 257, startPoint y: 262, endPoint x: 303, endPoint y: 260, distance: 45.9
click at [303, 260] on input "ART WORKS PTE LTD (AMST223549INZJ)" at bounding box center [302, 262] width 210 height 14
click at [166, 297] on div "Route Details Place of loading Road / [GEOGRAPHIC_DATA] / Inland Origin * [GEOG…" at bounding box center [118, 298] width 129 height 512
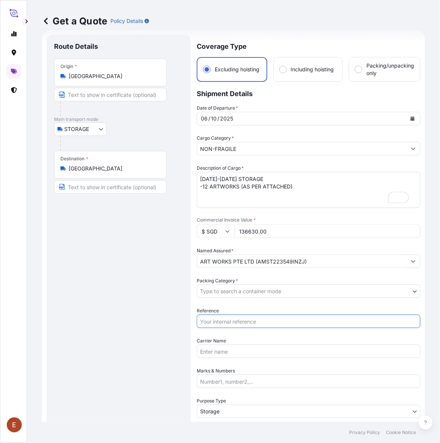
drag, startPoint x: 226, startPoint y: 318, endPoint x: 229, endPoint y: 314, distance: 5.6
click at [226, 318] on input "Reference" at bounding box center [309, 322] width 224 height 14
paste input "AMST223549INZJ"
type input "AMST223549INZJ"
click at [233, 290] on body "15 options available. E Get a Quote Policy Details Route Details Place of loadi…" at bounding box center [220, 221] width 440 height 443
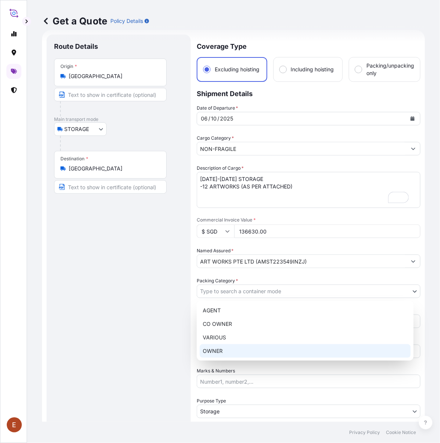
click at [231, 353] on div "OWNER" at bounding box center [305, 352] width 211 height 14
select select "27"
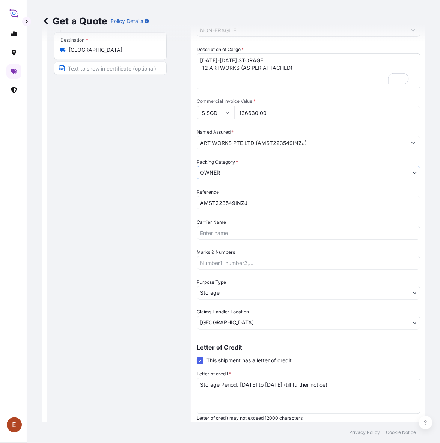
scroll to position [156, 0]
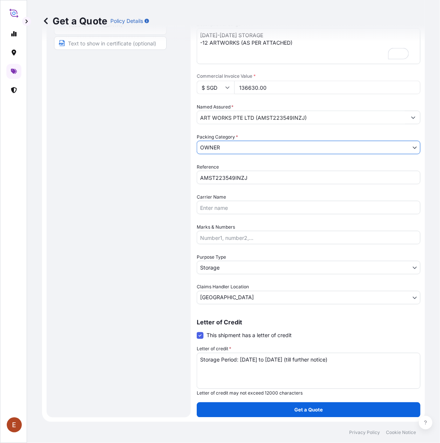
click at [263, 365] on textarea "Storage Period: 01 Oct 2025 to 31 Oct 2025 (till further notice)" at bounding box center [309, 371] width 224 height 36
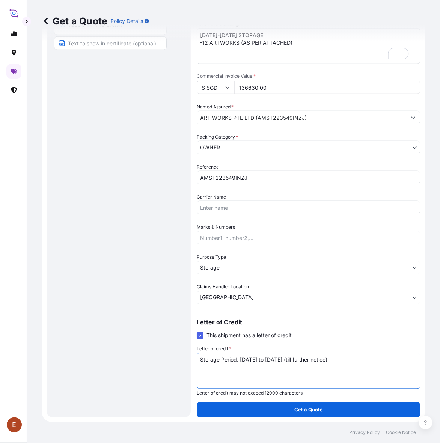
click at [263, 365] on textarea "Storage Period: 01 Oct 2025 to 31 Oct 2025 (till further notice)" at bounding box center [309, 371] width 224 height 36
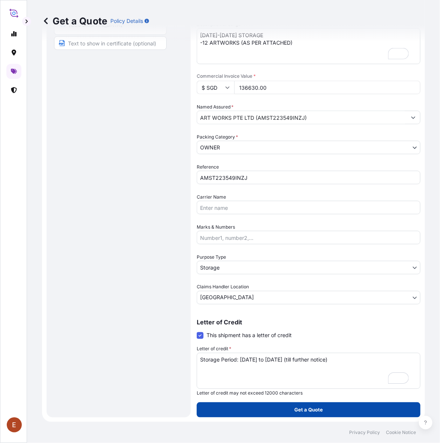
click at [304, 410] on p "Get a Quote" at bounding box center [309, 411] width 29 height 8
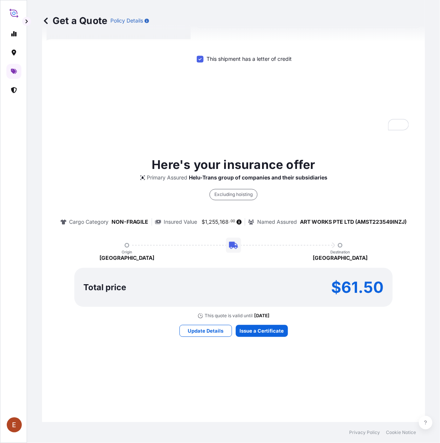
scroll to position [434, 0]
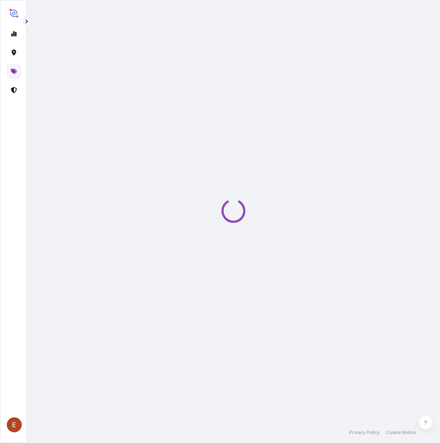
select select "STORAGE"
select select "Transit"
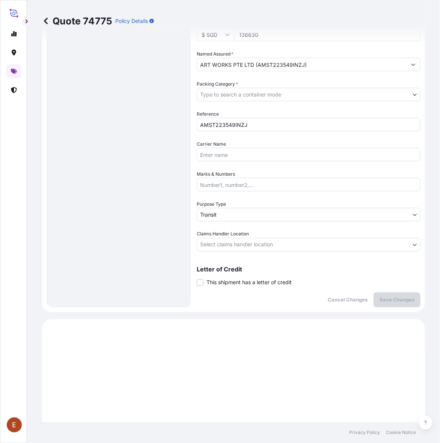
click at [231, 280] on span "This shipment has a letter of credit" at bounding box center [249, 283] width 85 height 8
click at [197, 279] on input "This shipment has a letter of credit" at bounding box center [197, 279] width 0 height 0
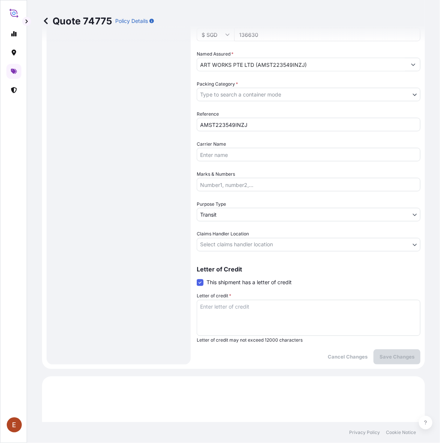
click at [240, 301] on textarea "Letter of credit *" at bounding box center [309, 318] width 224 height 36
paste textarea "Storage Period: 01 Oct 2025 to 31 Oct 2025 (till further notice)"
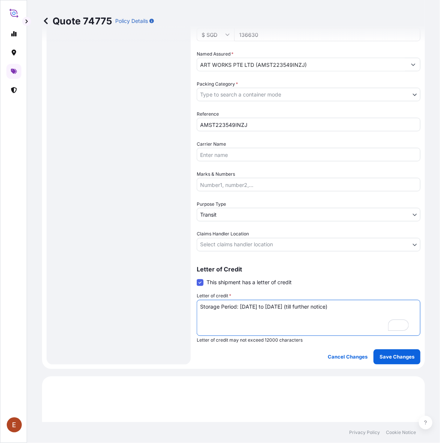
click at [246, 306] on textarea "Storage Period: 01 Oct 2025 to 31 Oct 2025 (till further notice)" at bounding box center [309, 318] width 224 height 36
type textarea "Storage Period: [DATE] to [DATE] (till further notice)"
click at [272, 246] on body "E Quote 74775 Policy Details Route Details Place of loading Road / Inland Road …" at bounding box center [220, 221] width 440 height 443
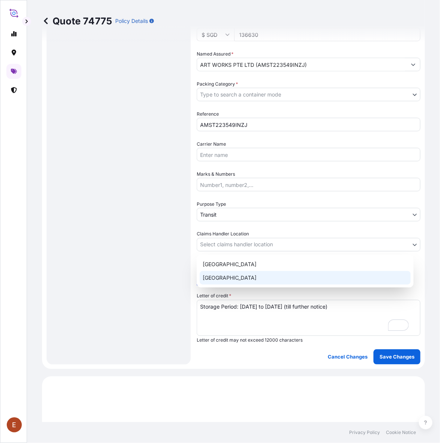
click at [237, 281] on div "[GEOGRAPHIC_DATA]" at bounding box center [305, 278] width 211 height 14
select select "[GEOGRAPHIC_DATA]"
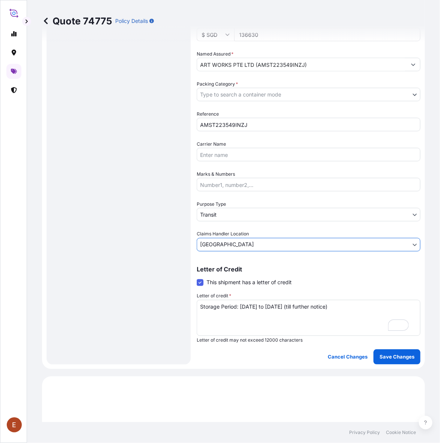
click at [225, 216] on body "E Quote 74775 Policy Details Route Details Place of loading Road / Inland Road …" at bounding box center [220, 221] width 440 height 443
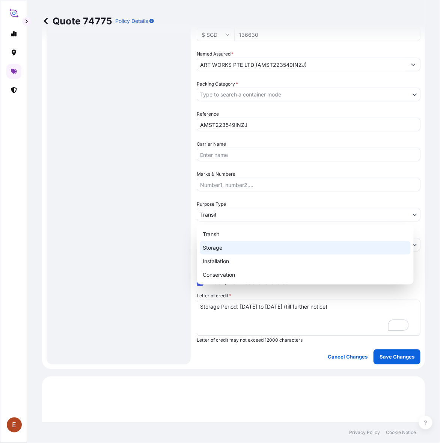
click at [223, 245] on div "Storage" at bounding box center [305, 248] width 211 height 14
select select "Storage"
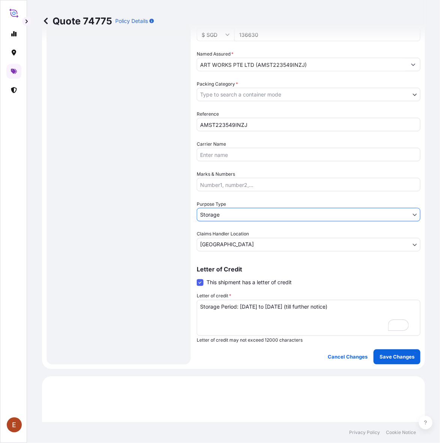
click at [235, 98] on body "E Quote 74775 Policy Details Route Details Place of loading Road / Inland Road …" at bounding box center [220, 221] width 440 height 443
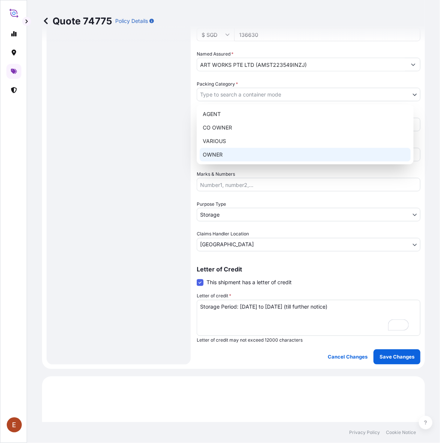
click at [227, 151] on div "OWNER" at bounding box center [305, 155] width 211 height 14
select select "27"
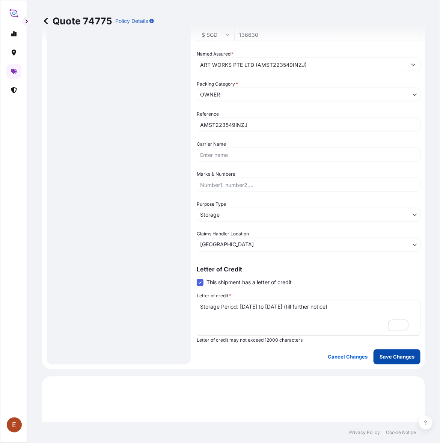
click at [386, 362] on button "Save Changes" at bounding box center [397, 357] width 47 height 15
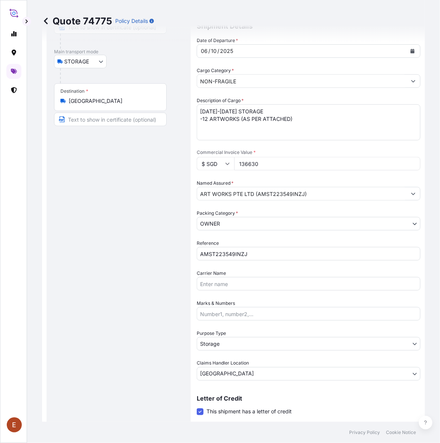
select select "STORAGE"
select select "Storage"
select select "[GEOGRAPHIC_DATA]"
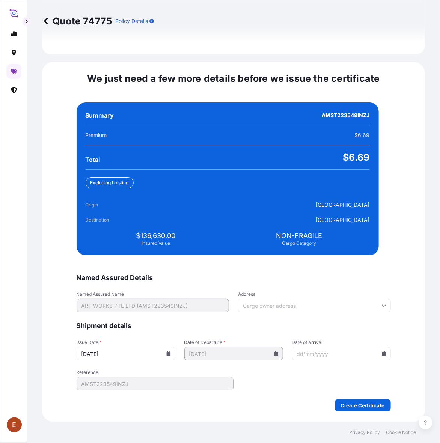
click at [169, 356] on icon at bounding box center [168, 354] width 4 height 5
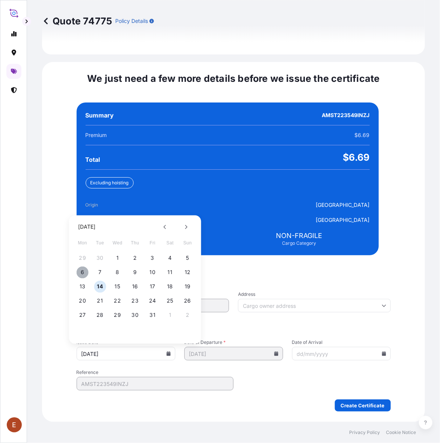
click at [85, 269] on button "6" at bounding box center [83, 273] width 12 height 12
type input "06/10/2025"
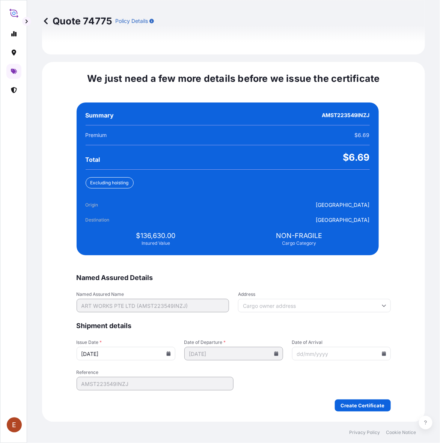
click at [364, 356] on input "Date of Arrival" at bounding box center [341, 354] width 99 height 14
click at [382, 354] on icon at bounding box center [384, 354] width 4 height 5
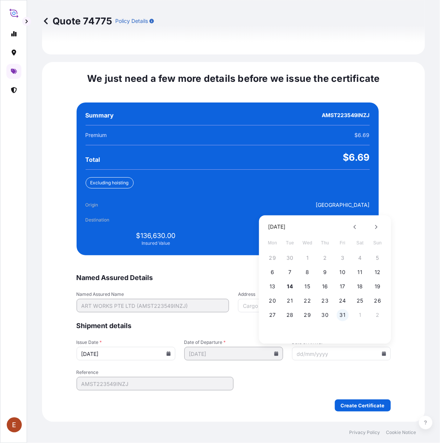
click at [343, 316] on button "31" at bounding box center [343, 316] width 12 height 12
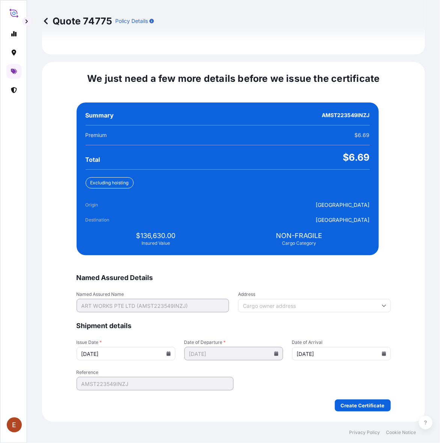
type input "[DATE]"
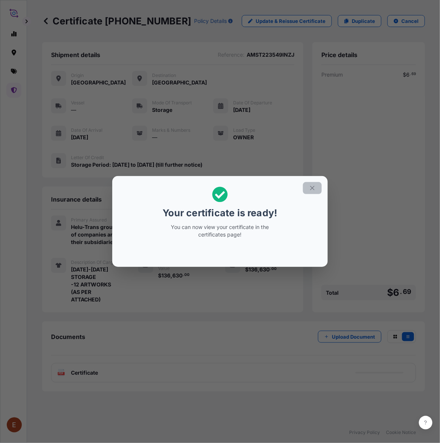
click at [313, 186] on icon "button" at bounding box center [312, 188] width 7 height 7
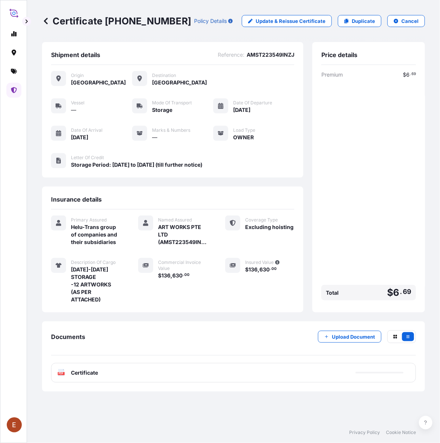
click at [97, 374] on span "Certificate" at bounding box center [84, 373] width 27 height 8
drag, startPoint x: 104, startPoint y: 21, endPoint x: 171, endPoint y: 23, distance: 67.3
click at [171, 23] on p "Certificate 31504-1665-1" at bounding box center [116, 21] width 149 height 12
copy p "31504-1665-1"
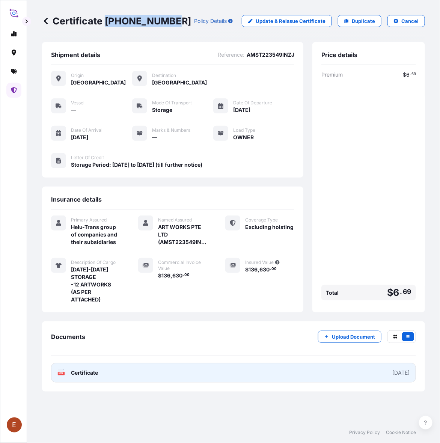
click at [270, 374] on link "PDF Certificate 2025-10-06" at bounding box center [233, 373] width 365 height 20
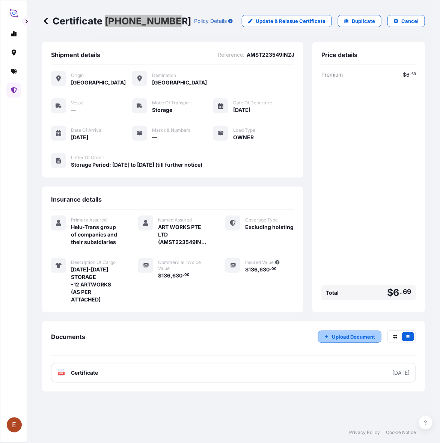
click at [365, 337] on p "Upload Document" at bounding box center [353, 337] width 43 height 8
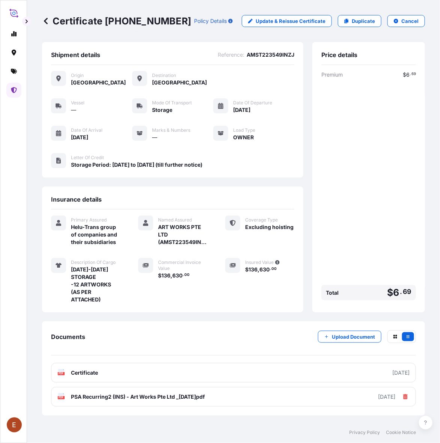
drag, startPoint x: 330, startPoint y: 231, endPoint x: 287, endPoint y: 198, distance: 54.0
click at [330, 228] on div "Premium $ 6 . 69 Total $ 6 . 69" at bounding box center [369, 187] width 95 height 233
click at [359, 23] on p "Duplicate" at bounding box center [363, 21] width 23 height 8
select select "STORAGE"
select select "Storage"
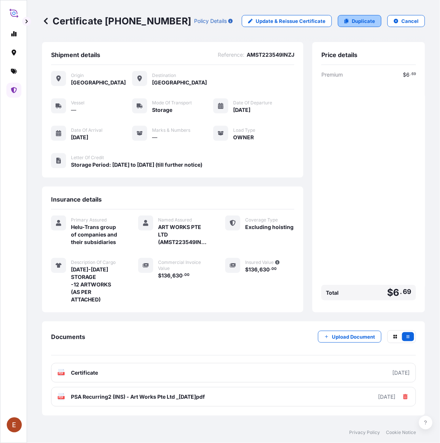
select select "[GEOGRAPHIC_DATA]"
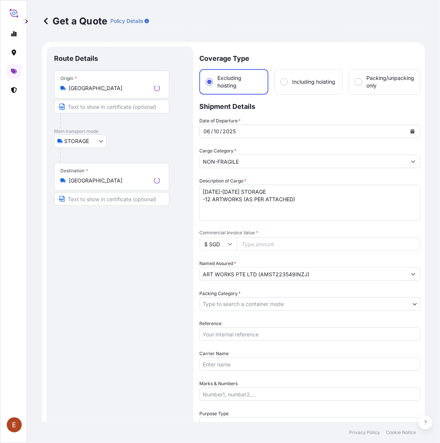
scroll to position [12, 0]
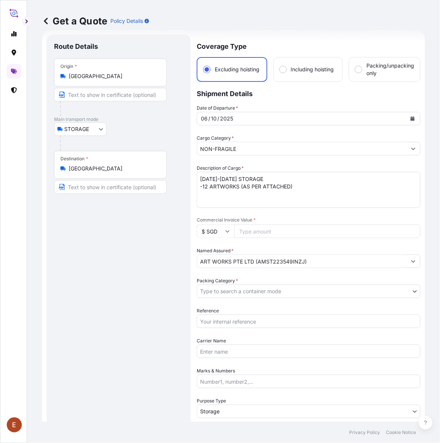
click at [407, 117] on button "Calendar" at bounding box center [413, 119] width 12 height 12
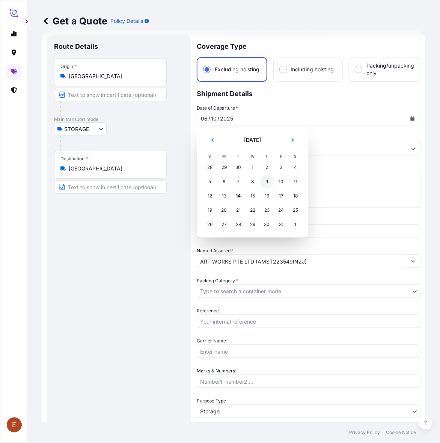
click at [267, 179] on div "9" at bounding box center [267, 182] width 14 height 14
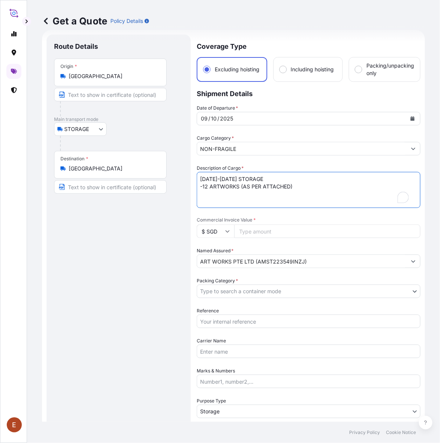
drag, startPoint x: 203, startPoint y: 179, endPoint x: 189, endPoint y: 179, distance: 14.7
click at [189, 179] on form "Route Details Place of loading Road / Inland Road / Inland Origin * Singapore M…" at bounding box center [233, 298] width 383 height 536
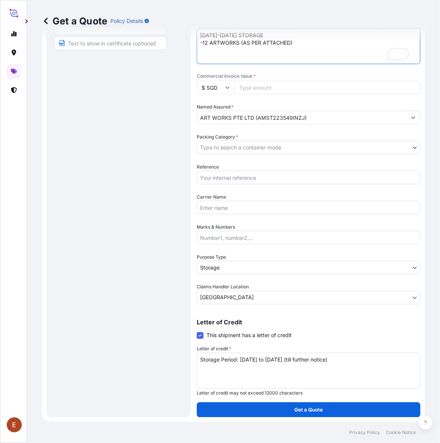
scroll to position [61, 0]
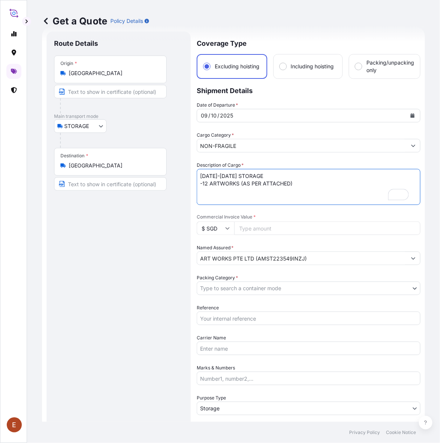
type textarea "[DATE]-[DATE] STORAGE -12 ARTWORKS (AS PER ATTACHED)"
click at [234, 321] on input "Reference" at bounding box center [309, 319] width 224 height 14
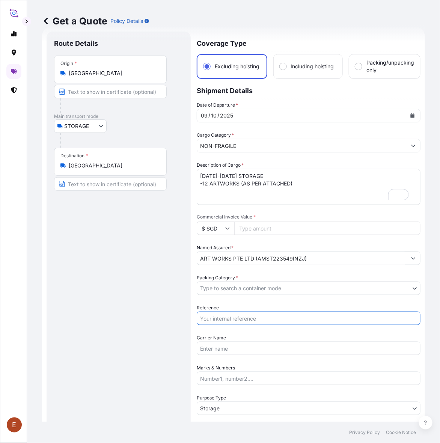
paste input "31504-1665-1"
click at [235, 319] on input "31504-1665-1" at bounding box center [309, 319] width 224 height 14
drag, startPoint x: 235, startPoint y: 319, endPoint x: 192, endPoint y: 319, distance: 43.2
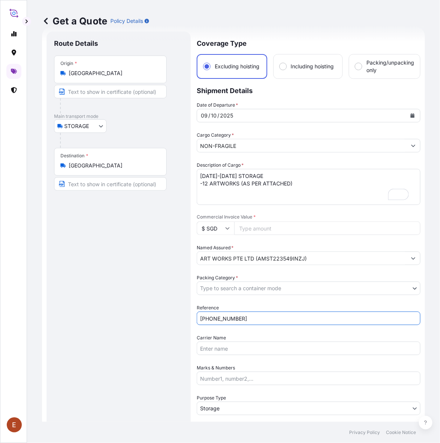
click at [192, 319] on form "Route Details Place of loading Road / Inland Road / Inland Origin * Singapore M…" at bounding box center [233, 295] width 383 height 536
paste input "AMST223549INZJ"
type input "AMST223549INZJ"
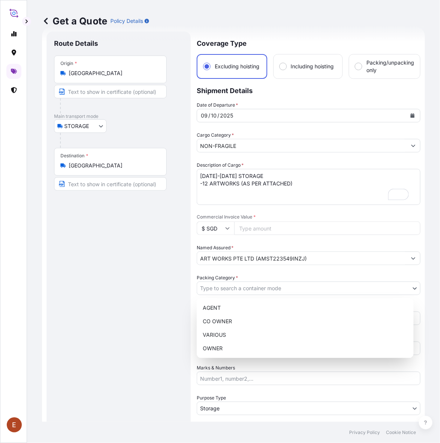
click at [254, 290] on body "E Get a Quote Policy Details Route Details Place of loading Road / Inland Road …" at bounding box center [220, 221] width 440 height 443
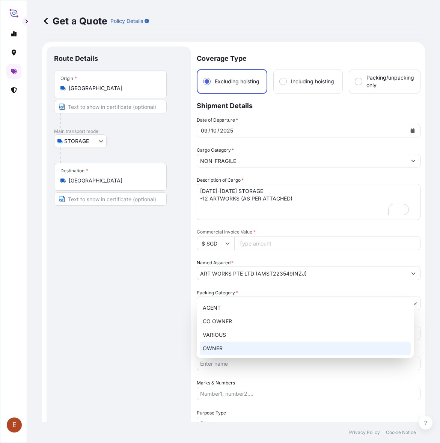
select select "STORAGE"
select select "Storage"
select select "[GEOGRAPHIC_DATA]"
click at [233, 346] on div "OWNER" at bounding box center [305, 349] width 211 height 14
select select "27"
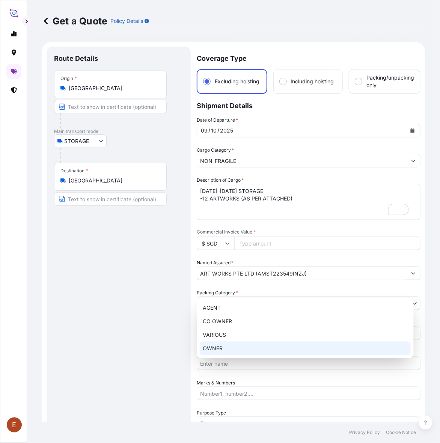
scroll to position [15, 0]
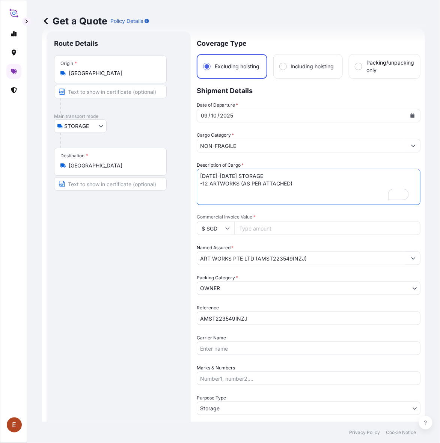
drag, startPoint x: 204, startPoint y: 177, endPoint x: 197, endPoint y: 177, distance: 7.1
click at [197, 177] on textarea "[DATE]-[DATE] STORAGE -12 ARTWORKS (AS PER ATTACHED)" at bounding box center [309, 187] width 224 height 36
drag, startPoint x: 207, startPoint y: 182, endPoint x: 203, endPoint y: 184, distance: 4.9
click at [203, 184] on textarea "[DATE]-[DATE] STORAGE -12 ARTWORKS (AS PER ATTACHED)" at bounding box center [309, 187] width 224 height 36
type textarea "[DATE]-[DATE] STORAGE -6 ARTWORKS (AS PER ATTACHED)"
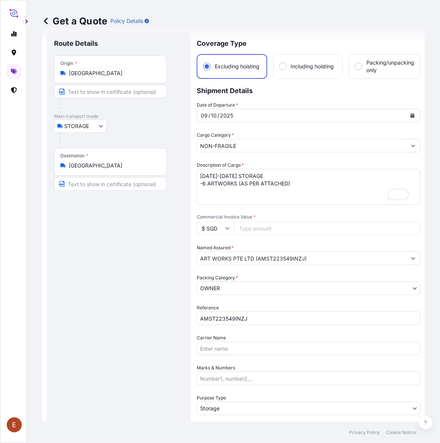
click at [265, 228] on input "Commercial Invoice Value *" at bounding box center [327, 229] width 186 height 14
paste input "248150.00"
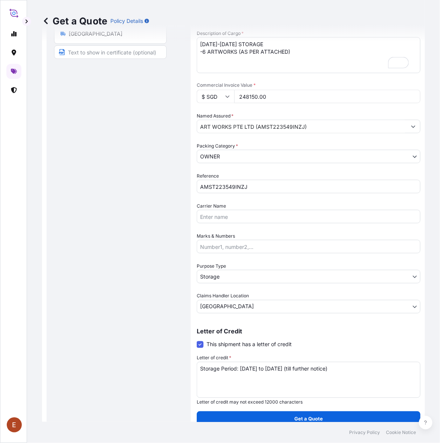
scroll to position [0, 0]
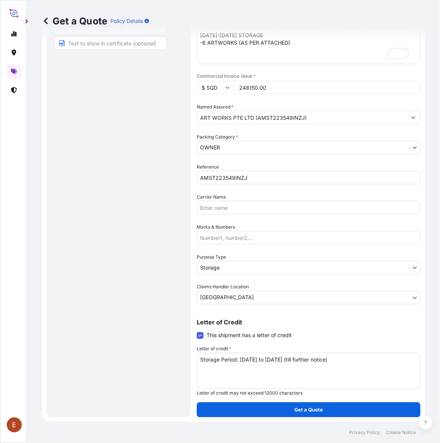
type input "248150.00"
click at [299, 365] on textarea "Storage Period: [DATE] to [DATE] (till further notice)" at bounding box center [309, 371] width 224 height 36
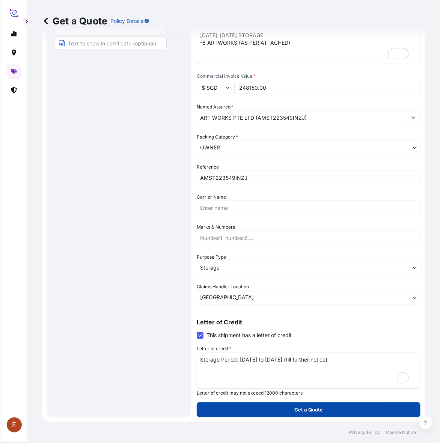
click at [300, 410] on p "Get a Quote" at bounding box center [309, 411] width 29 height 8
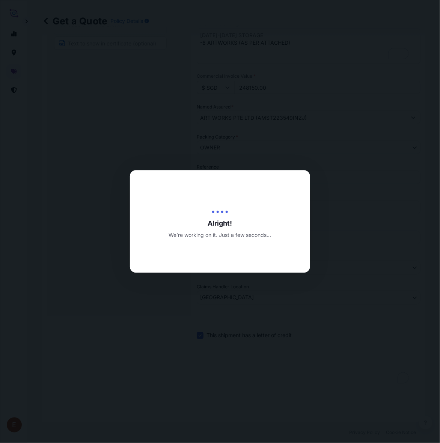
type input "[DATE]"
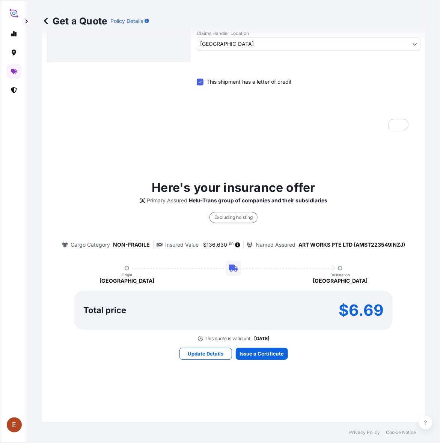
scroll to position [434, 0]
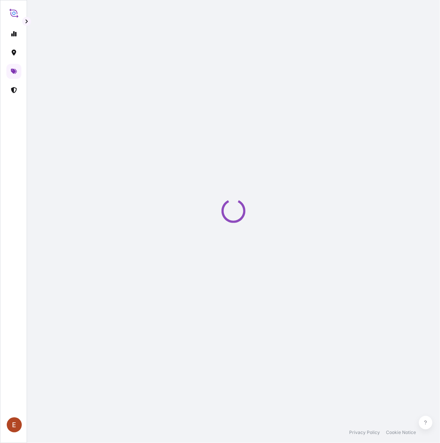
select select "STORAGE"
select select "Transit"
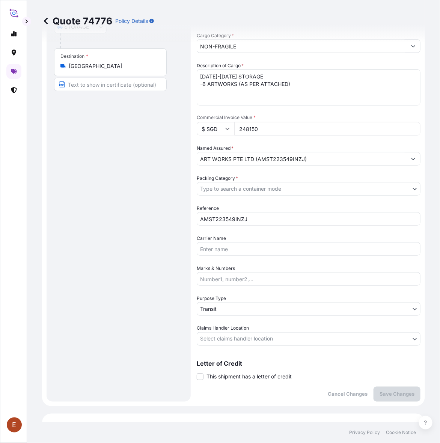
click at [241, 378] on span "This shipment has a letter of credit" at bounding box center [249, 378] width 85 height 8
click at [197, 373] on input "This shipment has a letter of credit" at bounding box center [197, 373] width 0 height 0
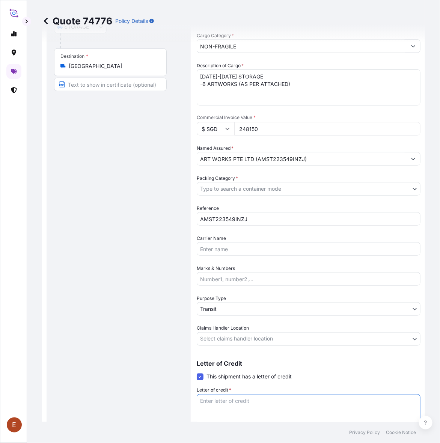
click at [239, 398] on textarea "Letter of credit *" at bounding box center [309, 413] width 224 height 36
paste textarea "Storage Period: [DATE] to [DATE] (till further notice)"
click at [247, 402] on textarea "Storage Period: [DATE] to [DATE] (till further notice)" at bounding box center [309, 413] width 224 height 36
type textarea "Storage Period: [DATE] to [DATE] (till further notice)"
click at [270, 336] on body "E Quote 74776 Policy Details Route Details Place of loading Road / Inland Road …" at bounding box center [220, 221] width 440 height 443
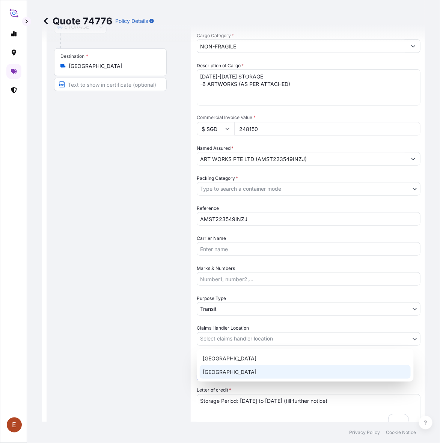
click at [245, 369] on div "[GEOGRAPHIC_DATA]" at bounding box center [305, 373] width 211 height 14
select select "[GEOGRAPHIC_DATA]"
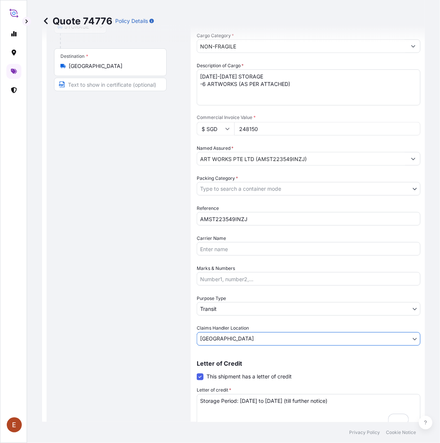
click at [224, 310] on body "E Quote 74776 Policy Details Route Details Place of loading Road / Inland Road …" at bounding box center [220, 221] width 440 height 443
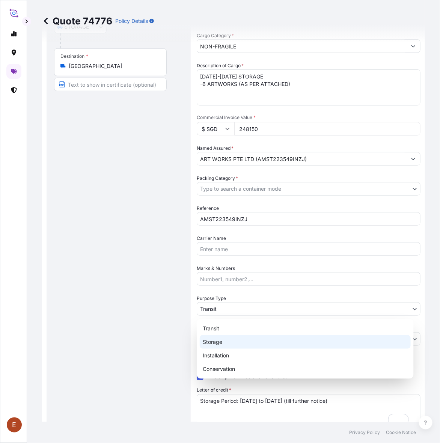
click at [218, 340] on div "Storage" at bounding box center [305, 343] width 211 height 14
select select "Storage"
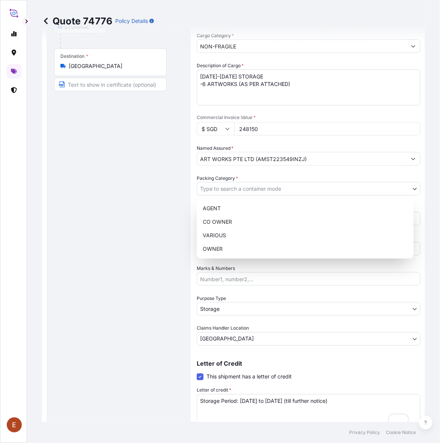
click at [221, 189] on body "E Quote 74776 Policy Details Route Details Place of loading Road / Inland Road …" at bounding box center [220, 221] width 440 height 443
click at [215, 249] on div "OWNER" at bounding box center [305, 249] width 211 height 14
select select "27"
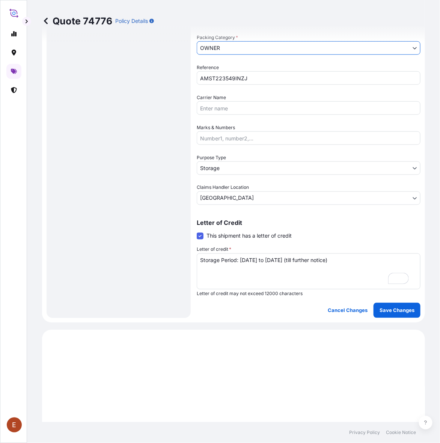
click at [381, 302] on div "Coverage Type Excluding hoisting Including hoisting Packing/unpacking only Ship…" at bounding box center [309, 54] width 224 height 527
click at [386, 313] on p "Save Changes" at bounding box center [397, 311] width 35 height 8
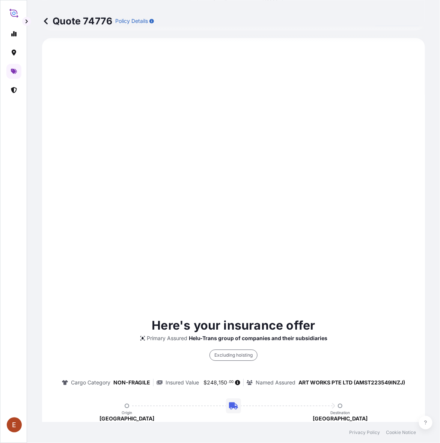
select select "STORAGE"
select select "Storage"
select select "[GEOGRAPHIC_DATA]"
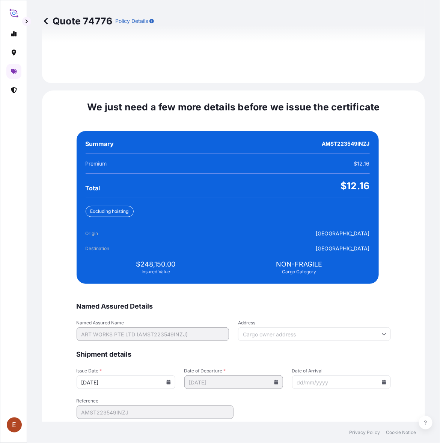
scroll to position [1638, 0]
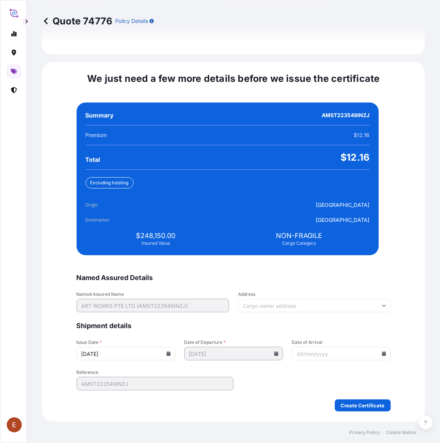
click at [171, 354] on icon at bounding box center [168, 354] width 4 height 5
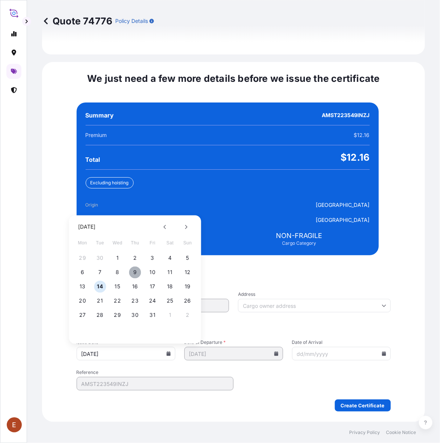
click at [132, 271] on button "9" at bounding box center [135, 273] width 12 height 12
type input "[DATE]"
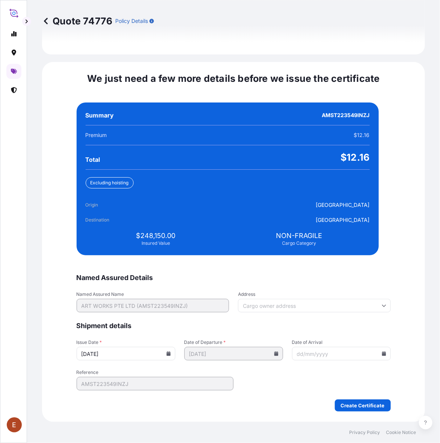
click at [382, 354] on icon at bounding box center [384, 354] width 4 height 5
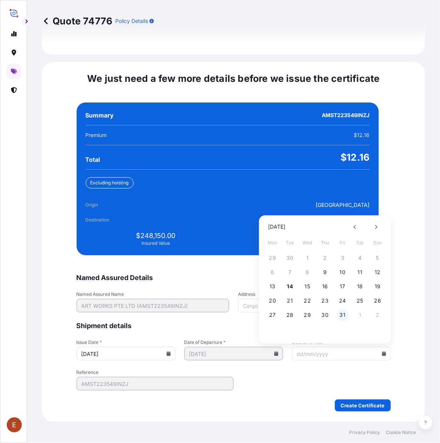
click at [343, 314] on button "31" at bounding box center [343, 316] width 12 height 12
type input "[DATE]"
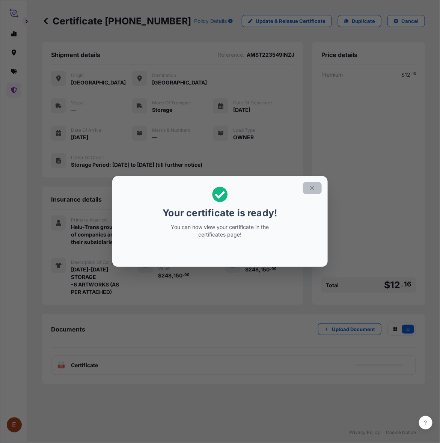
click at [316, 186] on button "button" at bounding box center [312, 188] width 19 height 12
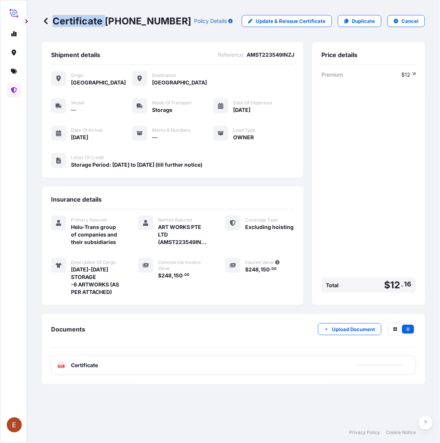
drag, startPoint x: 106, startPoint y: 20, endPoint x: 177, endPoint y: 20, distance: 70.3
click at [173, 25] on div "Certificate [PHONE_NUMBER] Policy Details" at bounding box center [137, 21] width 191 height 12
copy p "Certificate"
click at [110, 21] on p "Certificate [PHONE_NUMBER]" at bounding box center [116, 21] width 149 height 12
click at [153, 21] on p "Certificate [PHONE_NUMBER]" at bounding box center [116, 21] width 149 height 12
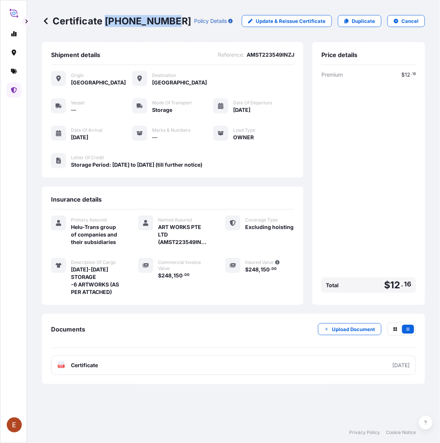
drag, startPoint x: 106, startPoint y: 20, endPoint x: 171, endPoint y: 21, distance: 65.0
click at [171, 21] on p "Certificate [PHONE_NUMBER]" at bounding box center [116, 21] width 149 height 12
copy p "[PHONE_NUMBER]"
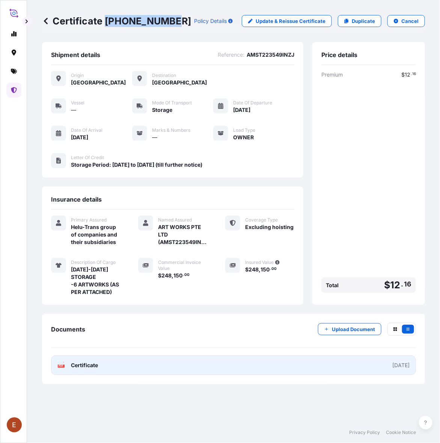
click at [318, 368] on link "PDF Certificate [DATE]" at bounding box center [233, 366] width 365 height 20
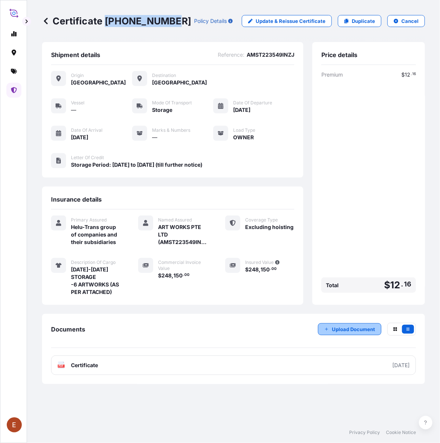
click at [351, 327] on p "Upload Document" at bounding box center [353, 330] width 43 height 8
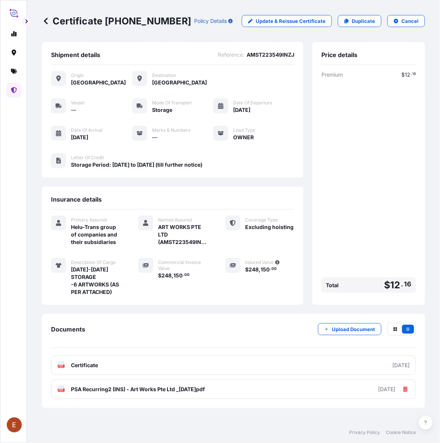
click at [363, 230] on div "Premium $ 12 . 16 Total $ 12 . 16" at bounding box center [369, 183] width 95 height 225
click at [345, 23] on link "Duplicate" at bounding box center [360, 21] width 44 height 12
select select "STORAGE"
select select "Storage"
select select "[GEOGRAPHIC_DATA]"
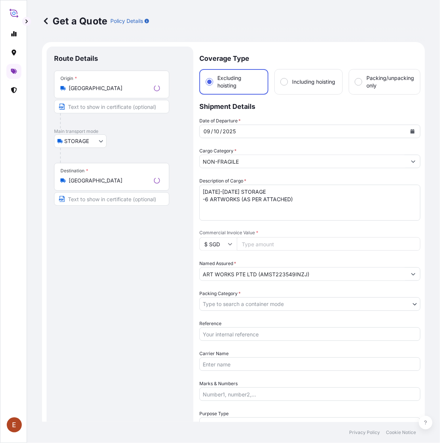
scroll to position [12, 0]
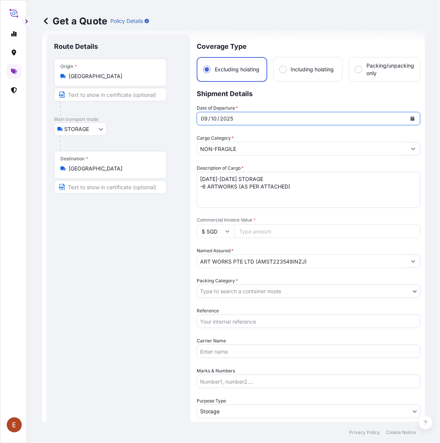
click at [411, 116] on icon "Calendar" at bounding box center [413, 118] width 5 height 5
click at [410, 115] on button "Calendar" at bounding box center [413, 119] width 12 height 12
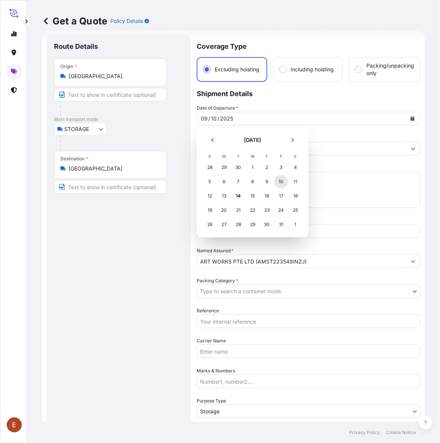
click at [283, 184] on div "10" at bounding box center [282, 182] width 14 height 14
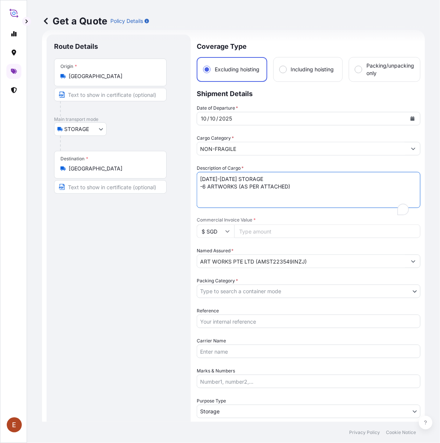
drag, startPoint x: 202, startPoint y: 179, endPoint x: 195, endPoint y: 179, distance: 6.8
click at [195, 179] on form "Route Details Place of loading Road / Inland Road / Inland Origin * [GEOGRAPHIC…" at bounding box center [233, 298] width 383 height 536
drag, startPoint x: 204, startPoint y: 188, endPoint x: 316, endPoint y: 189, distance: 112.0
click at [316, 189] on textarea "[DATE]-[DATE] STORAGE -6 ARTWORKS (AS PER ATTACHED)" at bounding box center [309, 190] width 224 height 36
click at [206, 188] on textarea "[DATE]-[DATE] STORAGE -6 ARTWORKS (AS PER ATTACHED)" at bounding box center [309, 190] width 224 height 36
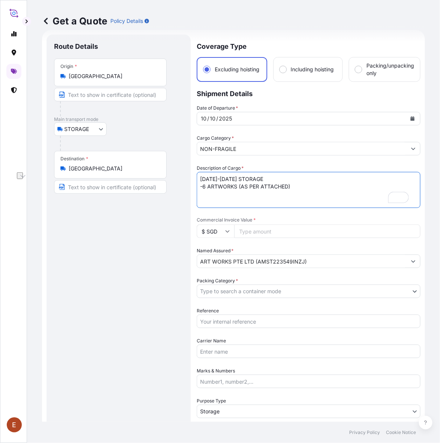
drag, startPoint x: 202, startPoint y: 187, endPoint x: 333, endPoint y: 186, distance: 130.4
click at [333, 186] on textarea "[DATE]-[DATE] STORAGE -6 ARTWORKS (AS PER ATTACHED)" at bounding box center [309, 190] width 224 height 36
paste textarea "AS THE GROUND AWAKES"
click at [206, 186] on textarea "[DATE]-[DATE] STORAGE -6 ARTWORKS (AS PER ATTACHED)" at bounding box center [309, 190] width 224 height 36
click at [280, 190] on textarea "[DATE]-[DATE] STORAGE -6 ARTWORKS (AS PER ATTACHED)" at bounding box center [309, 190] width 224 height 36
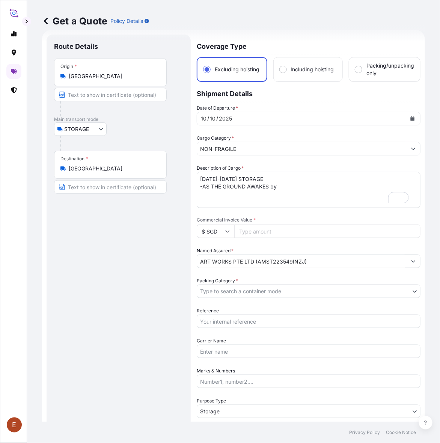
click at [283, 189] on textarea "[DATE]-[DATE] STORAGE -6 ARTWORKS (AS PER ATTACHED)" at bounding box center [309, 190] width 224 height 36
paste textarea "[PERSON_NAME]"
click at [283, 187] on textarea "[DATE]-[DATE] STORAGE -6 ARTWORKS (AS PER ATTACHED)" at bounding box center [309, 190] width 224 height 36
click at [340, 188] on textarea "[DATE]-[DATE] STORAGE -6 ARTWORKS (AS PER ATTACHED)" at bounding box center [309, 190] width 224 height 36
click at [315, 185] on textarea "[DATE]-[DATE] STORAGE -6 ARTWORKS (AS PER ATTACHED)" at bounding box center [309, 190] width 224 height 36
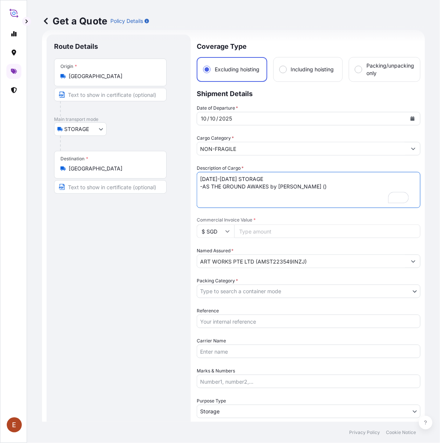
paste textarea "SG250513015"
click at [358, 186] on textarea "[DATE]-[DATE] STORAGE -6 ARTWORKS (AS PER ATTACHED)" at bounding box center [309, 190] width 224 height 36
drag, startPoint x: 367, startPoint y: 187, endPoint x: 406, endPoint y: 187, distance: 39.1
click at [406, 187] on textarea "[DATE]-[DATE] STORAGE -6 ARTWORKS (AS PER ATTACHED)" at bounding box center [309, 190] width 224 height 36
type textarea "[DATE]-[DATE] STORAGE -AS THE GROUND AWAKES by [PERSON_NAME] (SG250513015) - SG…"
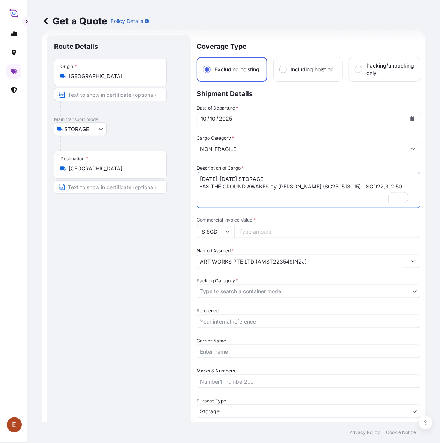
click at [258, 236] on input "Commercial Invoice Value *" at bounding box center [327, 232] width 186 height 14
paste input "22312.50"
type input "22312.50"
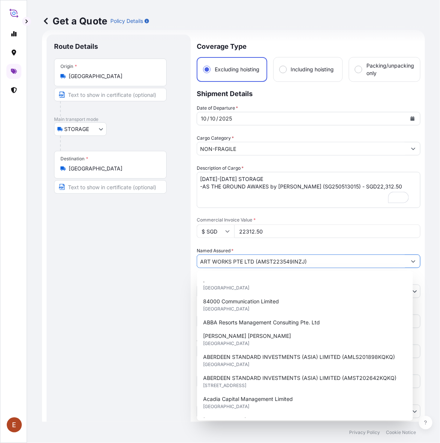
drag, startPoint x: 258, startPoint y: 260, endPoint x: 304, endPoint y: 262, distance: 45.5
click at [304, 262] on input "ART WORKS PTE LTD (AMST223549INZJ)" at bounding box center [302, 262] width 210 height 14
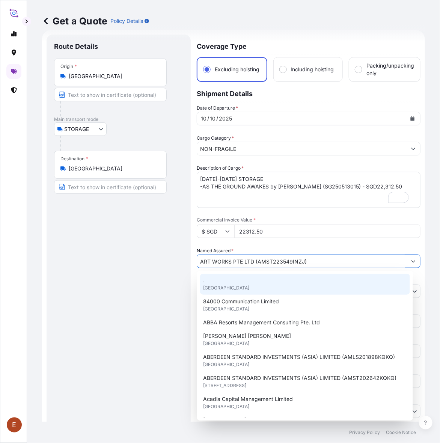
click at [115, 296] on div "Route Details Place of loading Road / [GEOGRAPHIC_DATA] / Inland Origin * [GEOG…" at bounding box center [118, 298] width 129 height 512
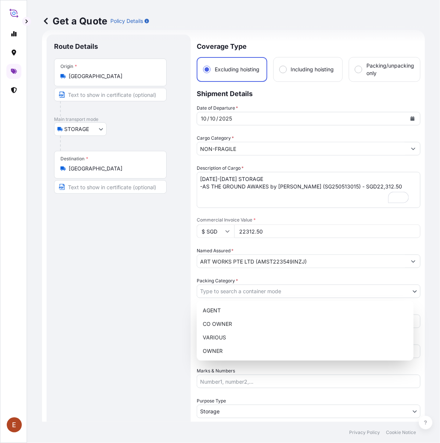
click at [237, 296] on body "15 options available. E Get a Quote Policy Details Route Details Place of loadi…" at bounding box center [220, 221] width 440 height 443
click at [228, 348] on div "OWNER" at bounding box center [305, 352] width 211 height 14
select select "27"
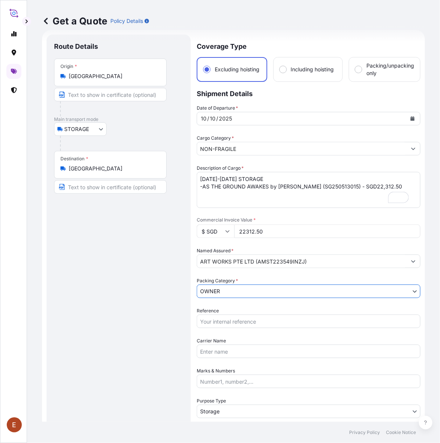
click at [231, 322] on input "Reference" at bounding box center [309, 322] width 224 height 14
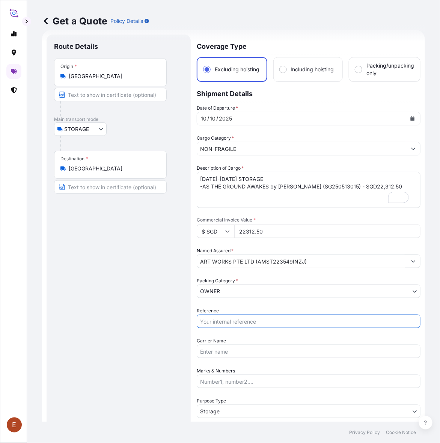
paste input "AMST223549INZJ"
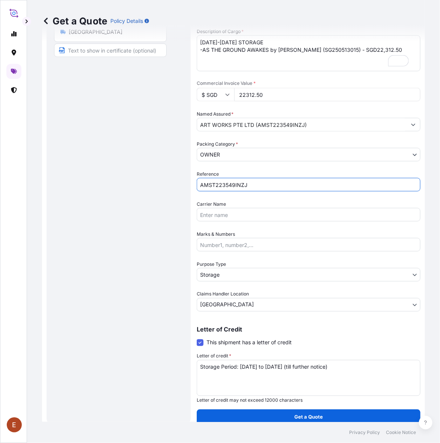
scroll to position [156, 0]
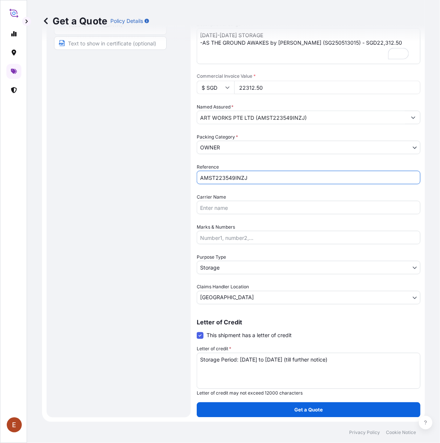
type input "AMST223549INZJ"
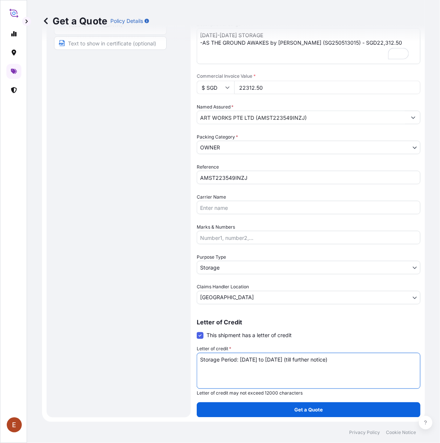
click at [236, 360] on textarea "Storage Period: [DATE] to [DATE] (till further notice)" at bounding box center [309, 371] width 224 height 36
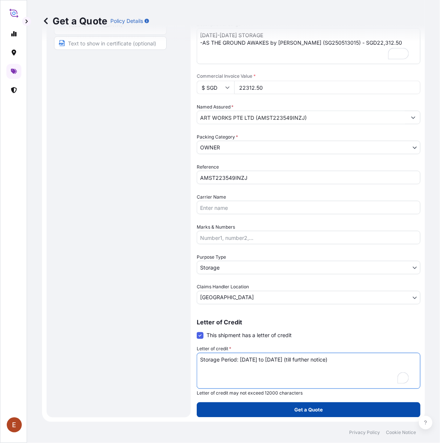
click at [263, 408] on button "Get a Quote" at bounding box center [309, 410] width 224 height 15
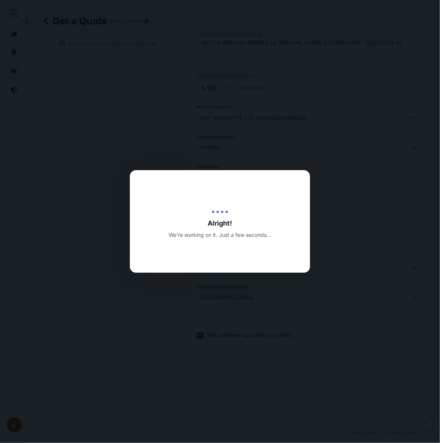
type input "[DATE]"
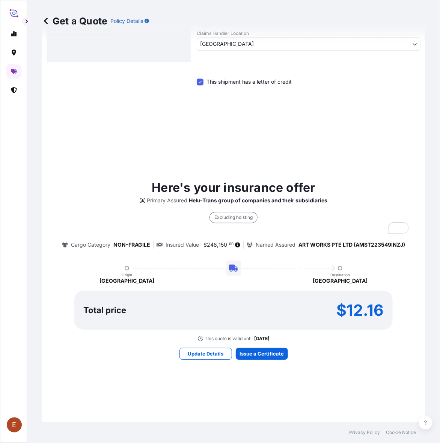
scroll to position [410, 0]
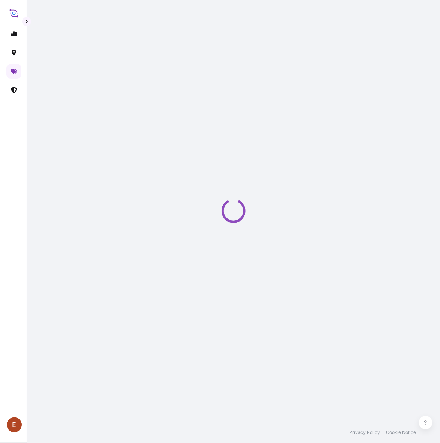
select select "STORAGE"
select select "Transit"
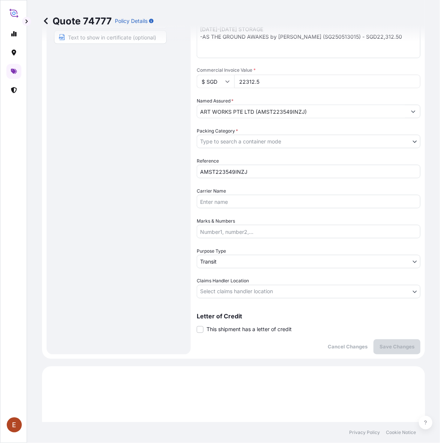
click at [242, 331] on span "This shipment has a letter of credit" at bounding box center [249, 330] width 85 height 8
click at [197, 326] on input "This shipment has a letter of credit" at bounding box center [197, 326] width 0 height 0
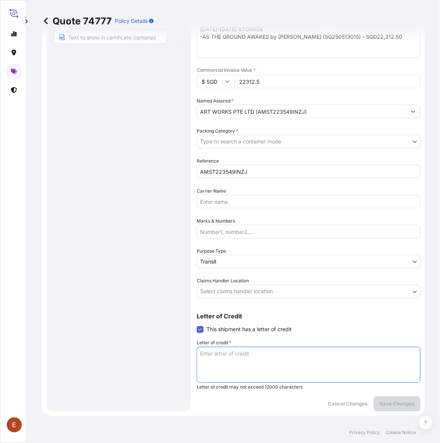
click at [269, 362] on textarea "Letter of credit *" at bounding box center [309, 365] width 224 height 36
paste textarea "Storage Period: [DATE] to [DATE] (till further notice)"
click at [248, 356] on textarea "Storage Period: [DATE] to [DATE] (till further notice)" at bounding box center [309, 365] width 224 height 36
click at [247, 355] on textarea "Storage Period: [DATE] to [DATE] (till further notice)" at bounding box center [309, 365] width 224 height 36
type textarea "Storage Period: [DATE] to [DATE] (till further notice)"
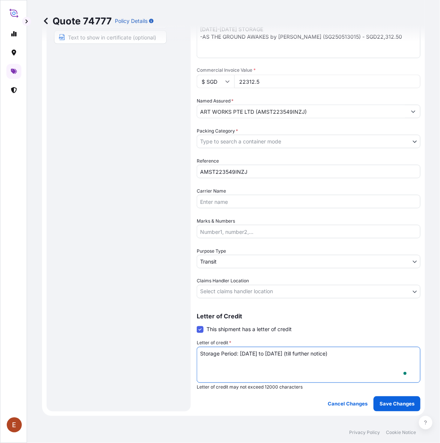
click at [276, 293] on body "E Quote 74777 Policy Details Route Details Place of loading Road / Inland Road …" at bounding box center [220, 221] width 440 height 443
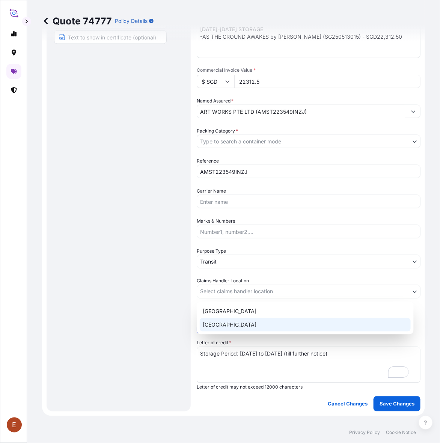
click at [242, 325] on div "[GEOGRAPHIC_DATA]" at bounding box center [305, 325] width 211 height 14
select select "[GEOGRAPHIC_DATA]"
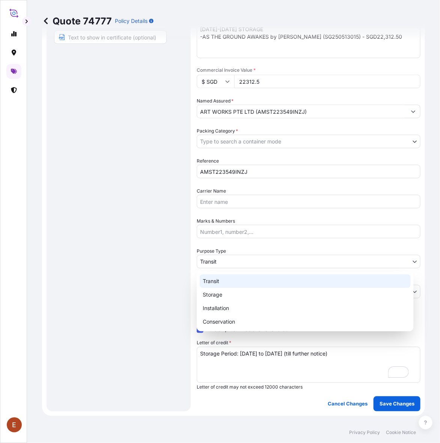
click at [238, 263] on body "E Quote 74777 Policy Details Route Details Place of loading Road / Inland Road …" at bounding box center [220, 221] width 440 height 443
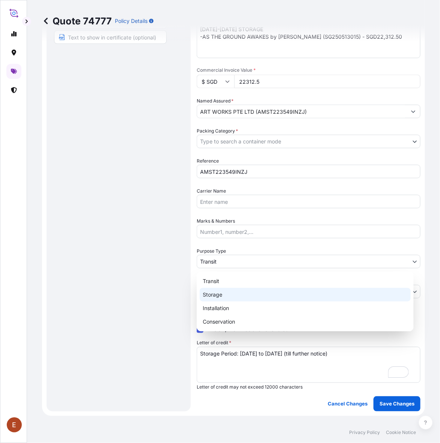
click at [221, 293] on div "Storage" at bounding box center [305, 295] width 211 height 14
select select "Storage"
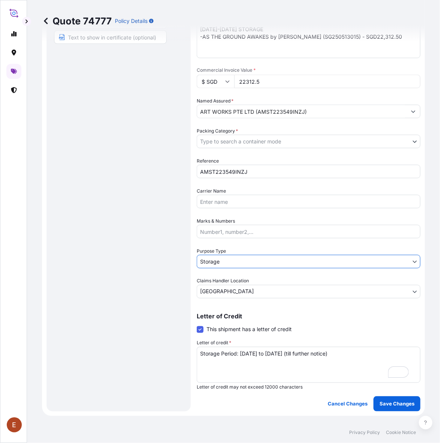
click at [241, 138] on body "E Quote 74777 Policy Details Route Details Place of loading Road / Inland Road …" at bounding box center [220, 221] width 440 height 443
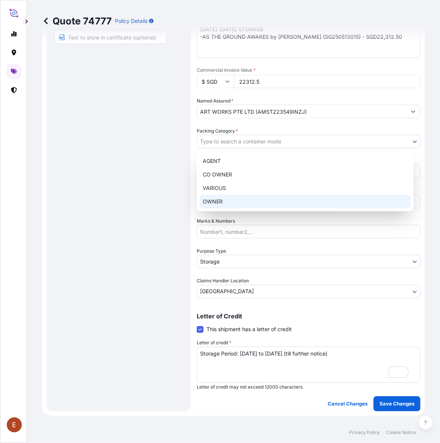
click at [220, 202] on div "OWNER" at bounding box center [305, 202] width 211 height 14
select select "27"
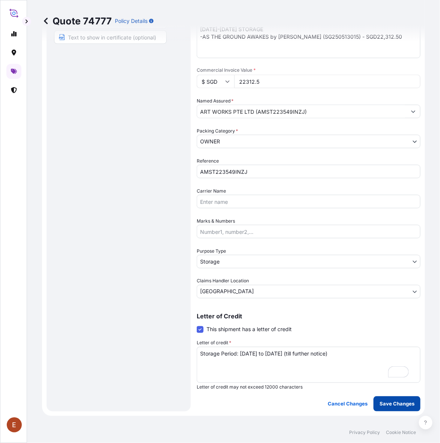
click at [386, 407] on p "Save Changes" at bounding box center [397, 405] width 35 height 8
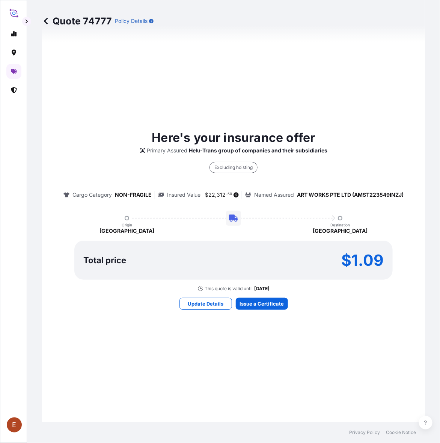
select select "STORAGE"
select select "Storage"
select select "[GEOGRAPHIC_DATA]"
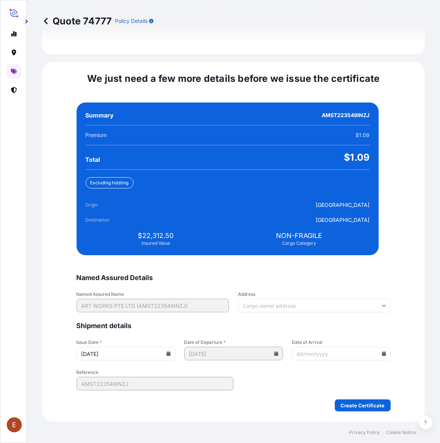
click at [165, 356] on input "[DATE]" at bounding box center [126, 354] width 99 height 14
click at [170, 352] on icon at bounding box center [168, 354] width 4 height 5
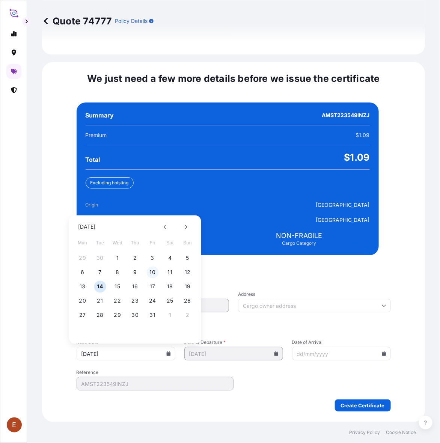
click at [151, 274] on button "10" at bounding box center [153, 273] width 12 height 12
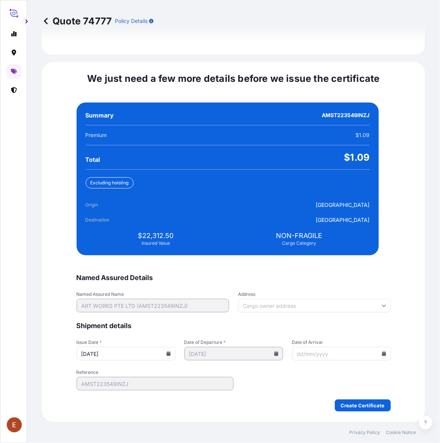
type input "[DATE]"
click at [382, 355] on icon at bounding box center [384, 354] width 4 height 5
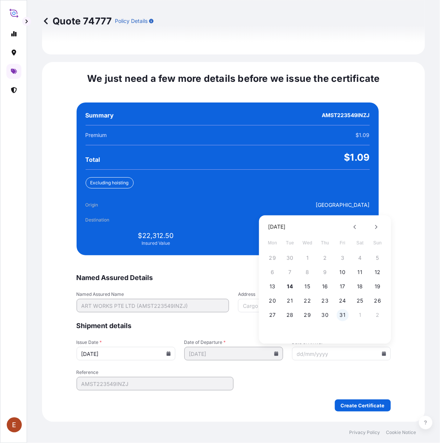
drag, startPoint x: 336, startPoint y: 318, endPoint x: 344, endPoint y: 318, distance: 7.6
click at [339, 318] on div "27 28 29 30 31 1 2" at bounding box center [325, 316] width 120 height 14
click at [344, 318] on button "31" at bounding box center [343, 316] width 12 height 12
type input "[DATE]"
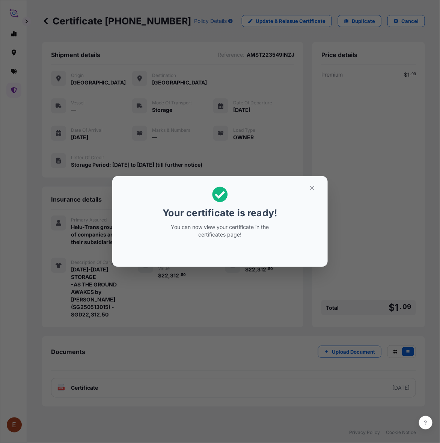
click at [198, 307] on div "Your certificate is ready! You can now view your certificate in the certificate…" at bounding box center [220, 221] width 440 height 443
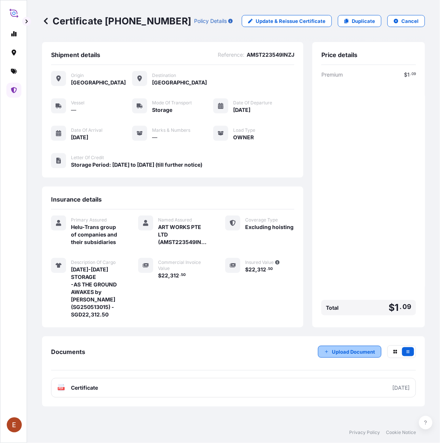
click at [339, 353] on p "Upload Document" at bounding box center [353, 352] width 43 height 8
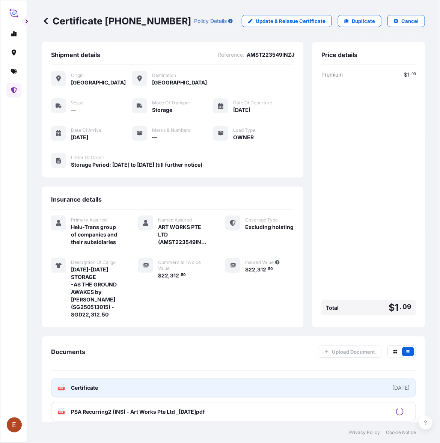
click at [293, 384] on link "PDF Certificate [DATE]" at bounding box center [233, 388] width 365 height 20
